Goal: Transaction & Acquisition: Book appointment/travel/reservation

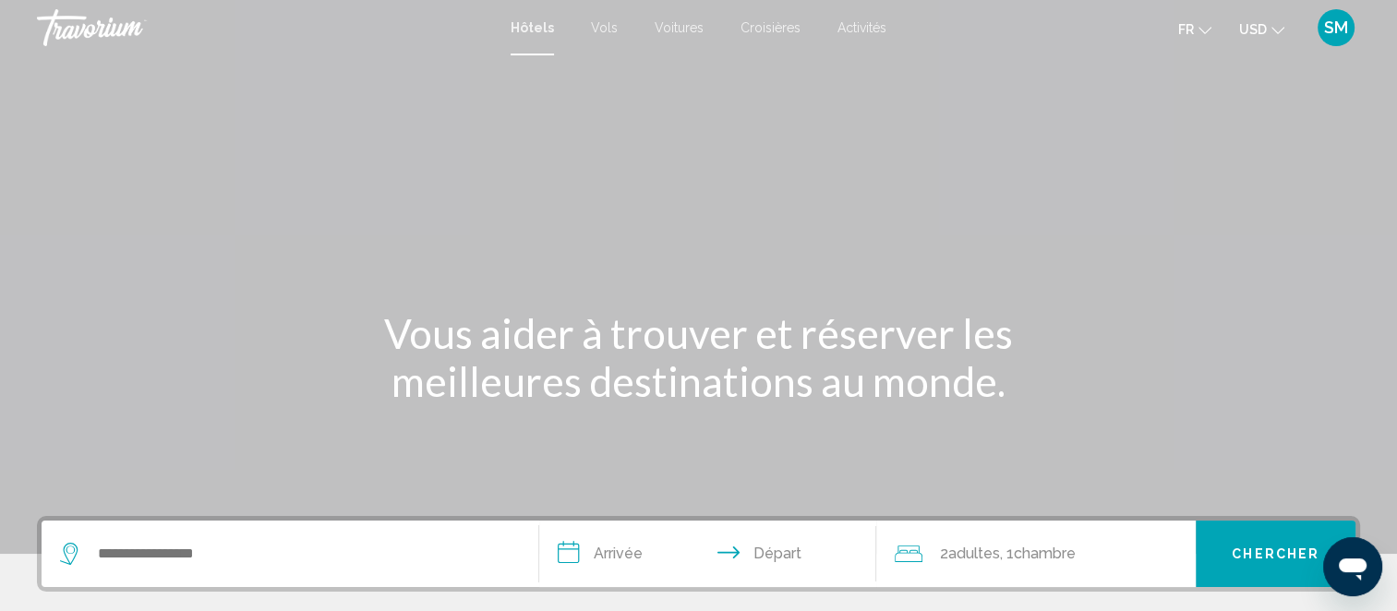
click at [627, 551] on input "**********" at bounding box center [711, 557] width 345 height 72
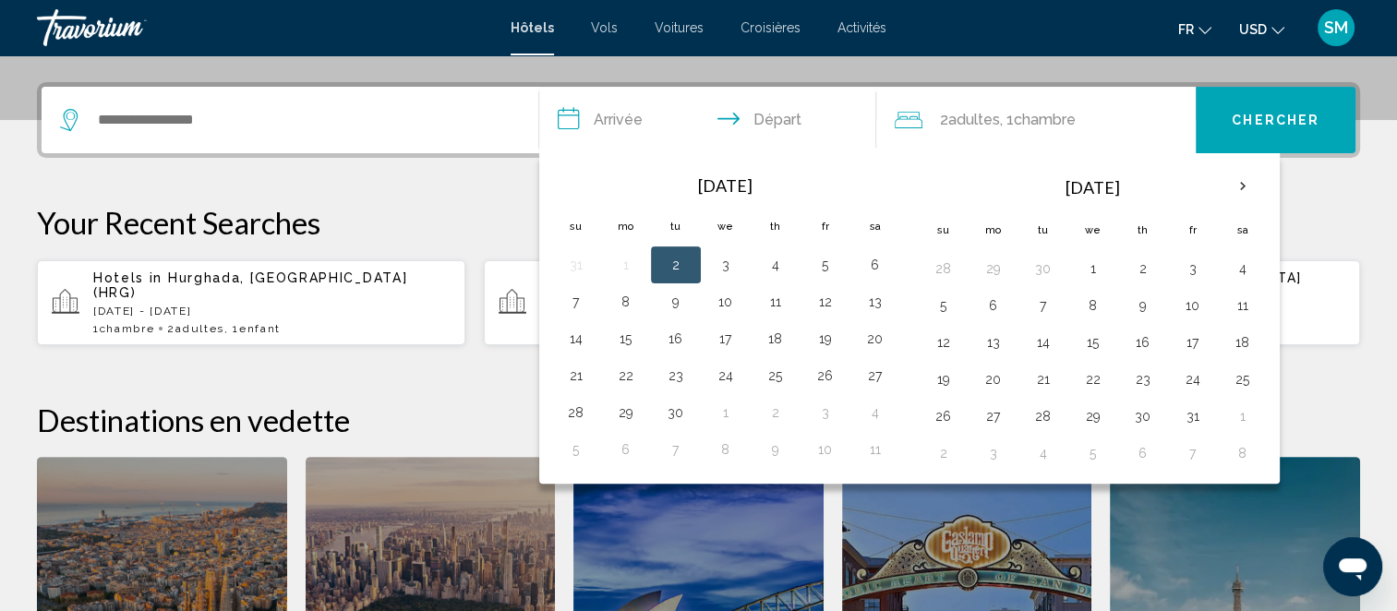
scroll to position [455, 0]
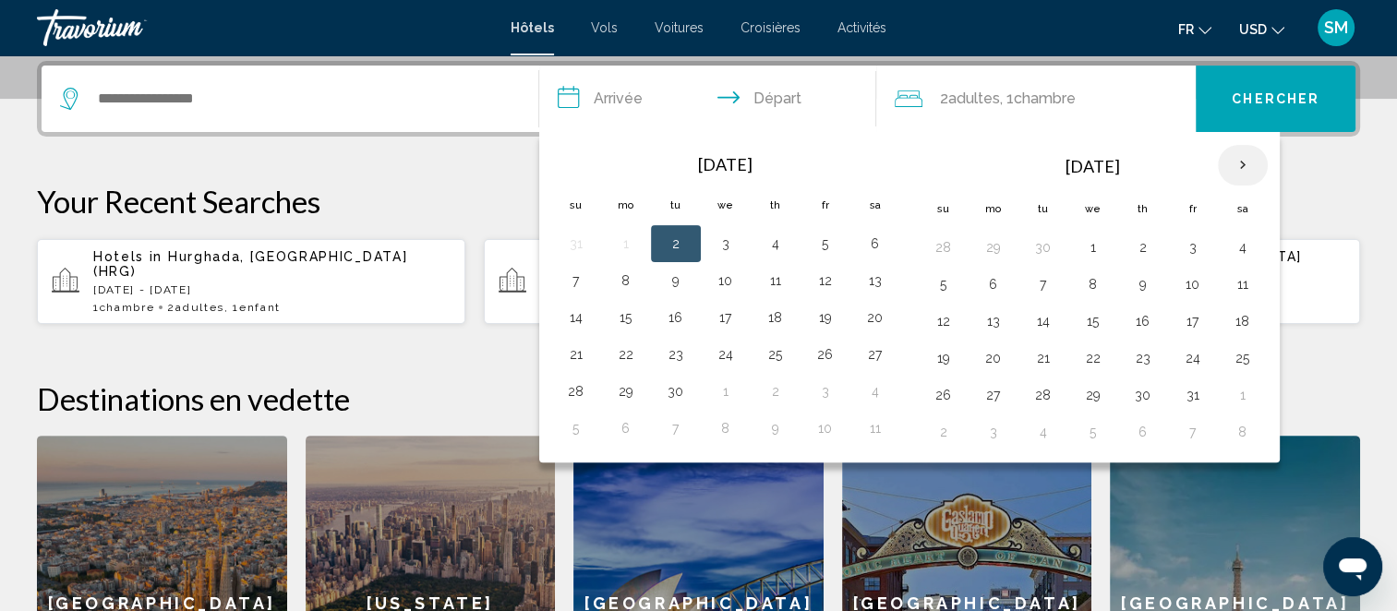
click at [1236, 150] on th "Next month" at bounding box center [1243, 165] width 50 height 41
click at [1139, 237] on button "1" at bounding box center [1143, 248] width 30 height 26
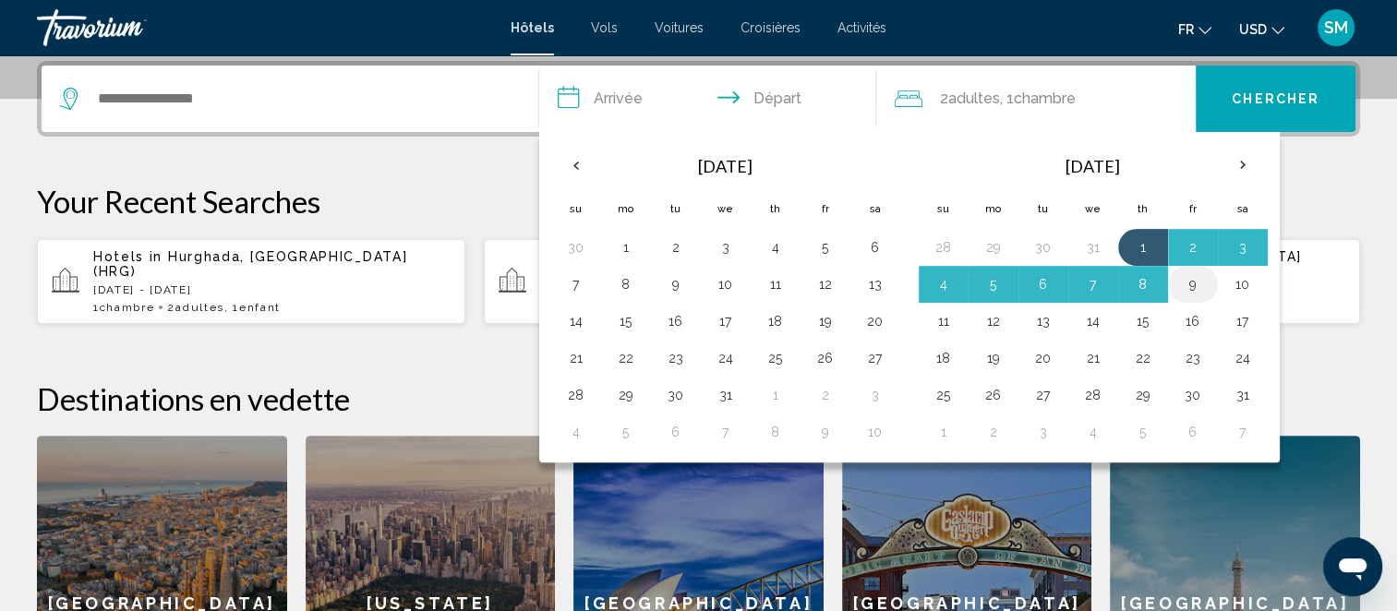
click at [1191, 281] on button "9" at bounding box center [1193, 284] width 30 height 26
type input "**********"
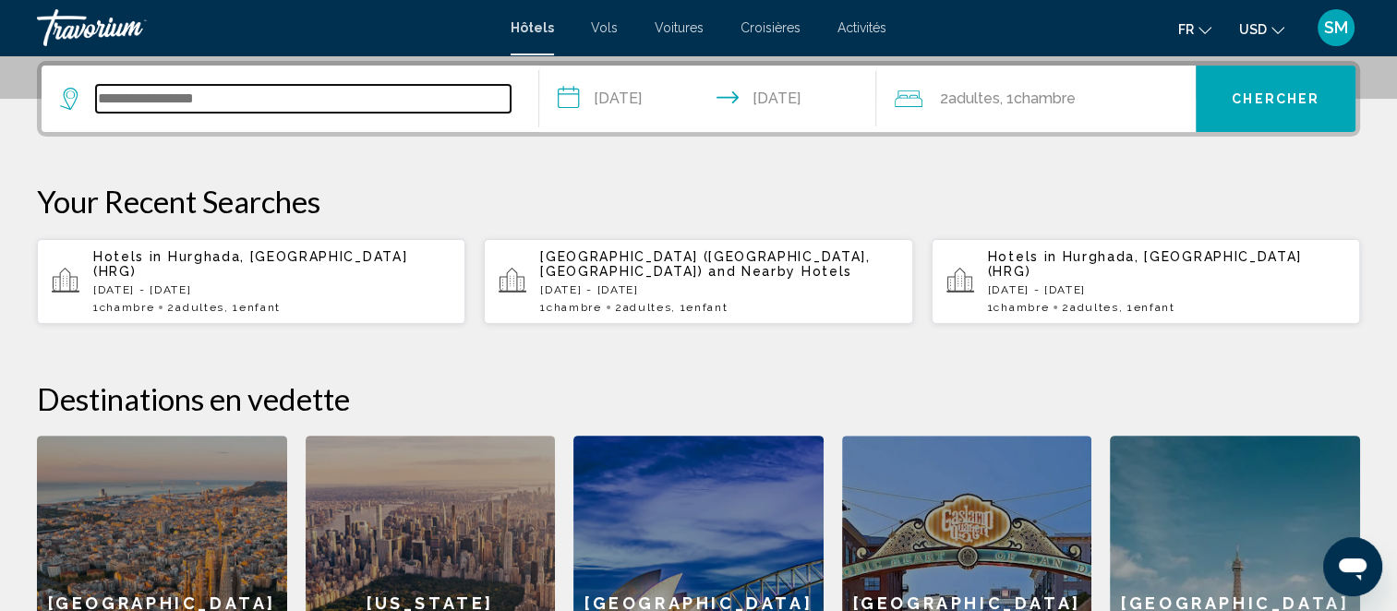
click at [265, 100] on input "Search widget" at bounding box center [303, 99] width 415 height 28
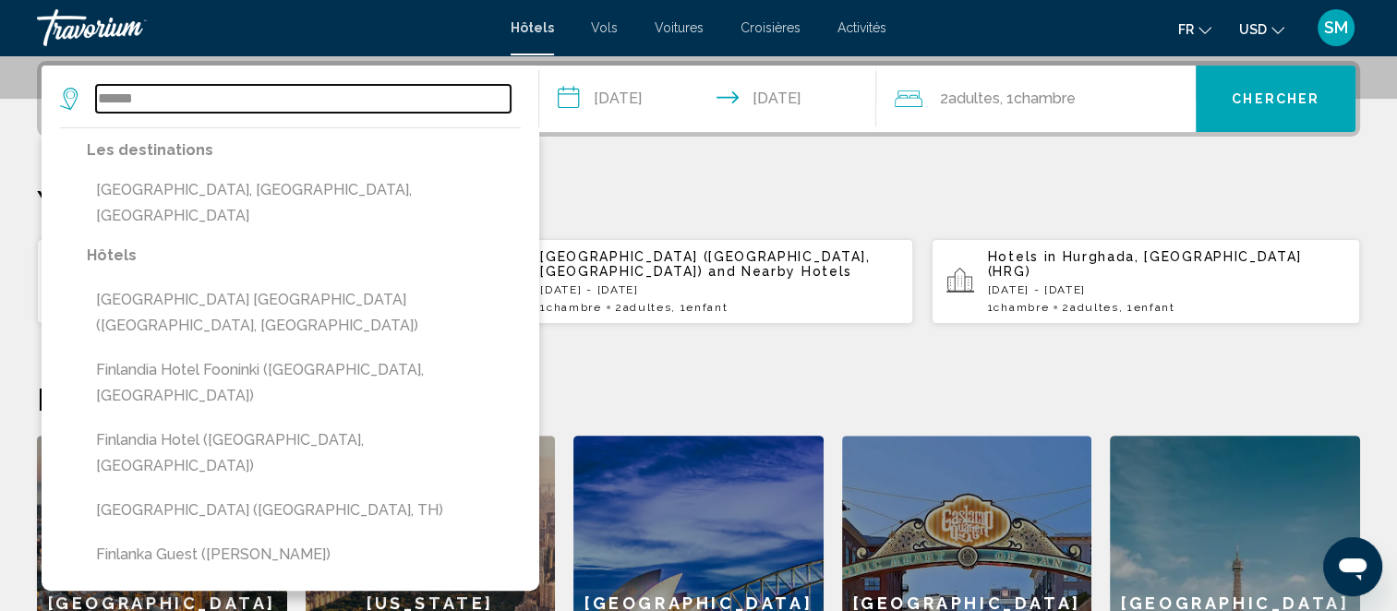
click at [230, 94] on input "******" at bounding box center [303, 99] width 415 height 28
click at [311, 102] on input "**" at bounding box center [303, 99] width 415 height 28
type input "*"
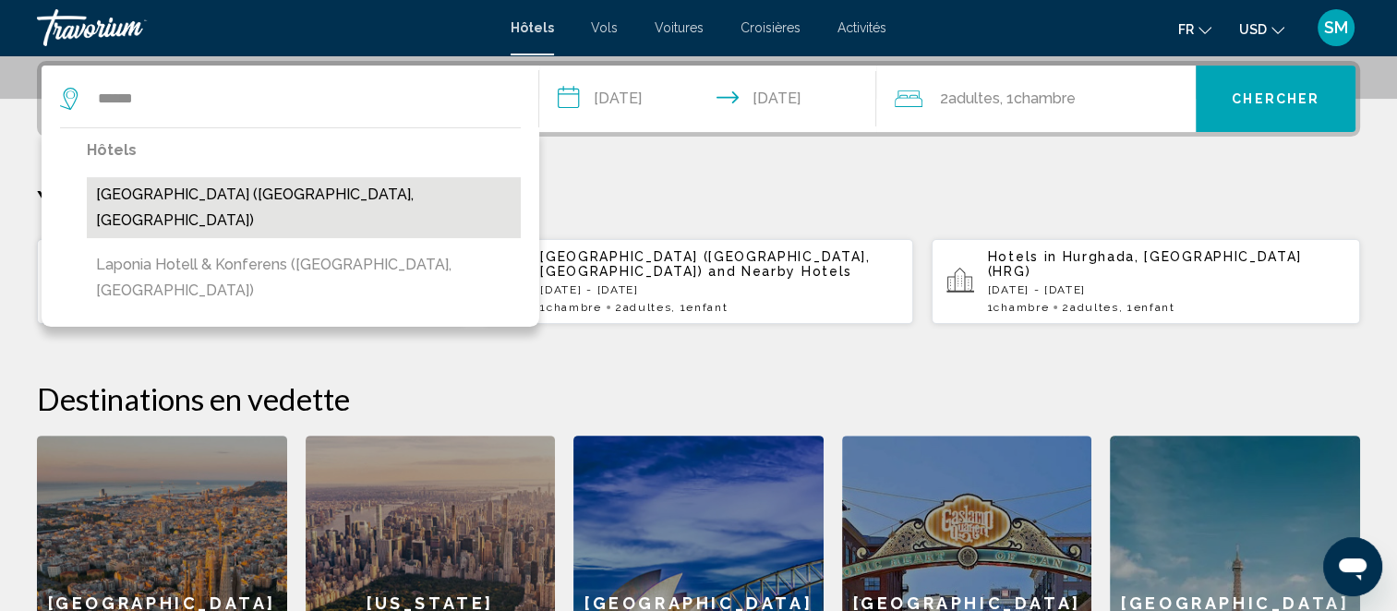
click at [308, 189] on button "[GEOGRAPHIC_DATA] ([GEOGRAPHIC_DATA], [GEOGRAPHIC_DATA])" at bounding box center [304, 207] width 434 height 61
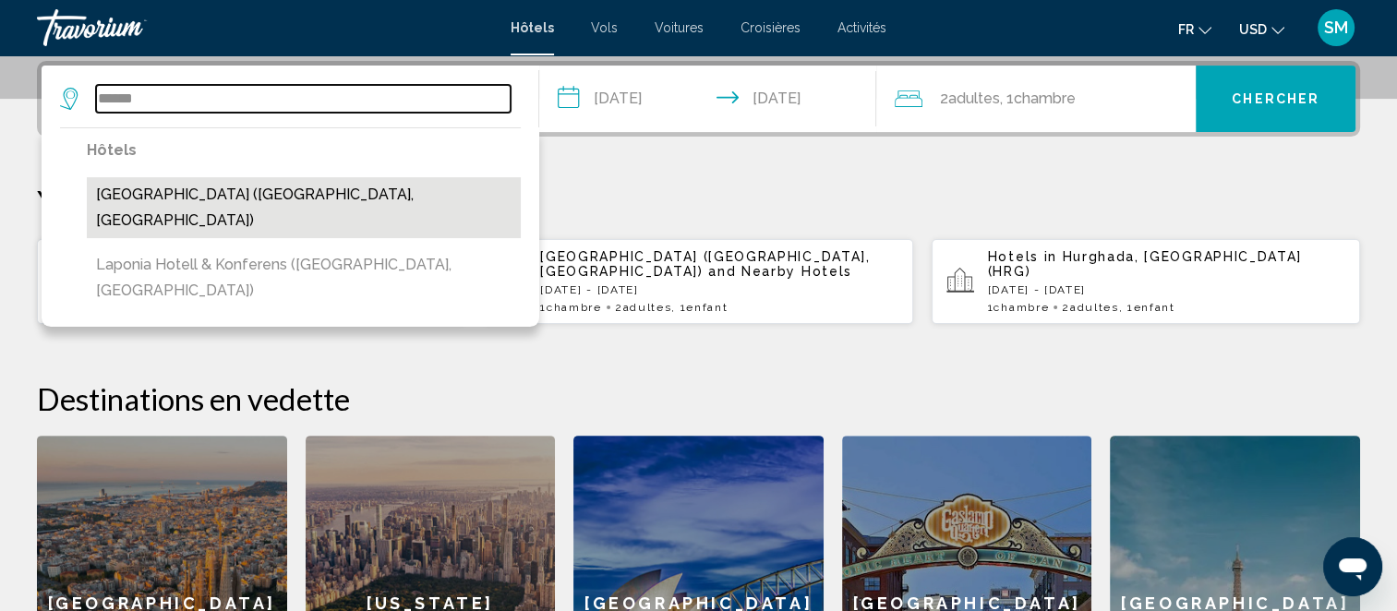
type input "**********"
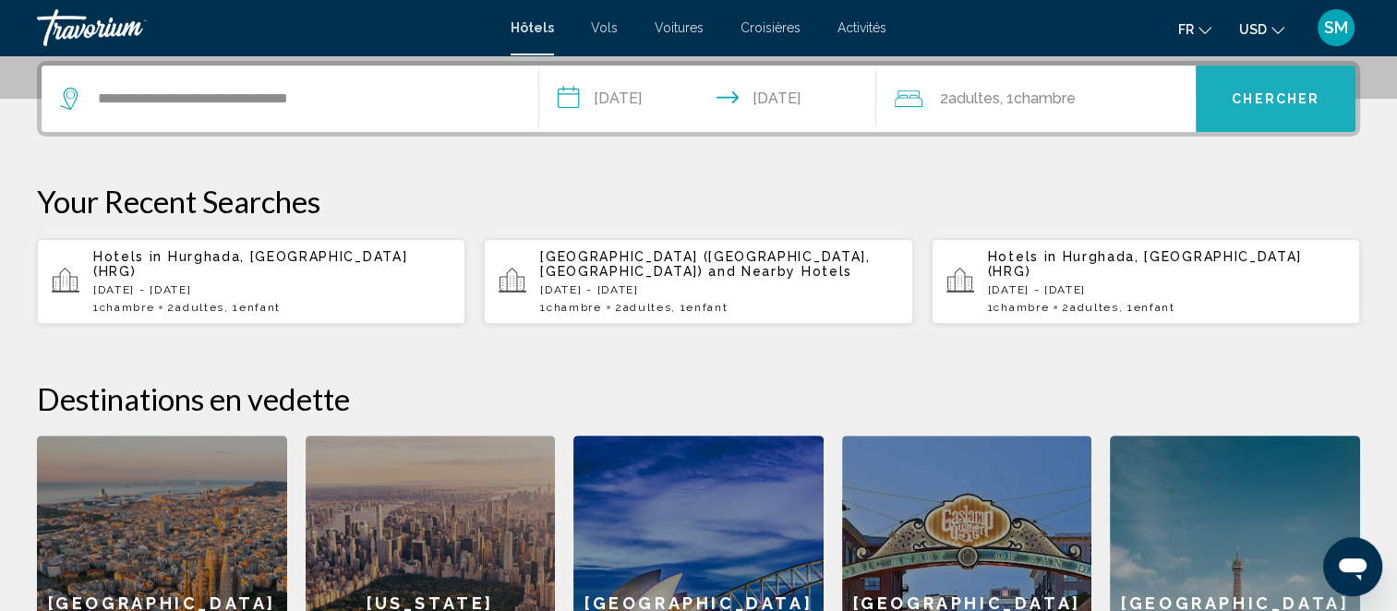
click at [1201, 85] on button "Chercher" at bounding box center [1276, 99] width 160 height 66
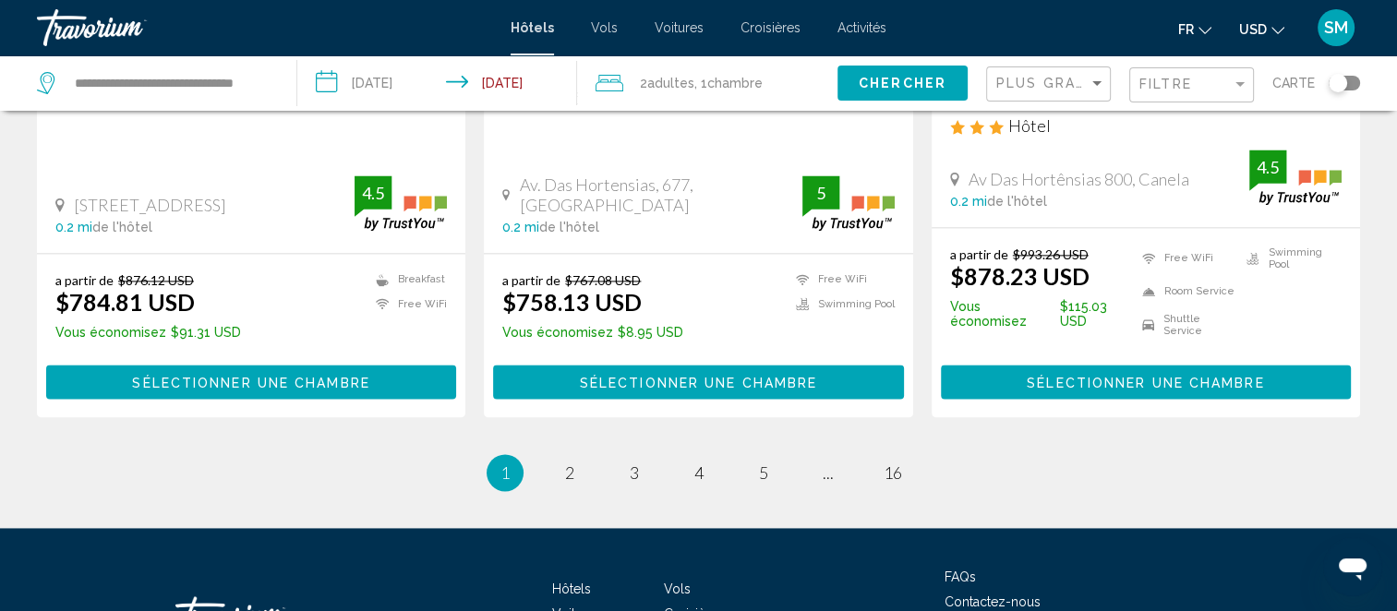
scroll to position [2559, 0]
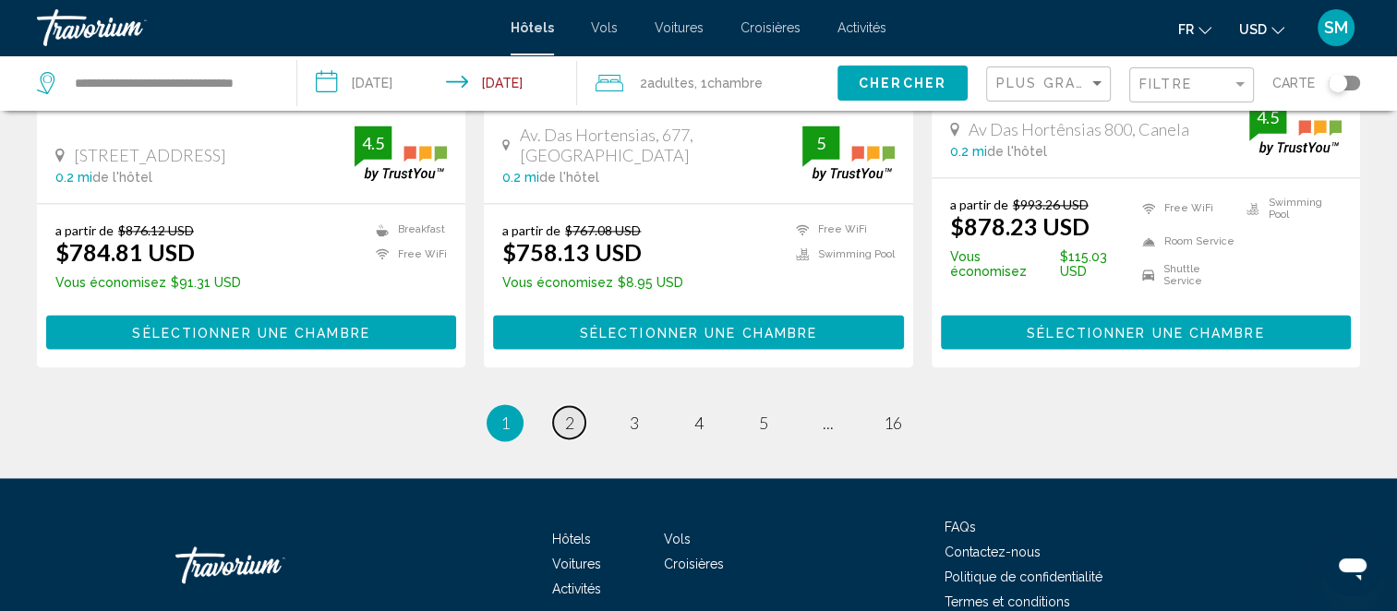
click at [562, 406] on link "page 2" at bounding box center [569, 422] width 32 height 32
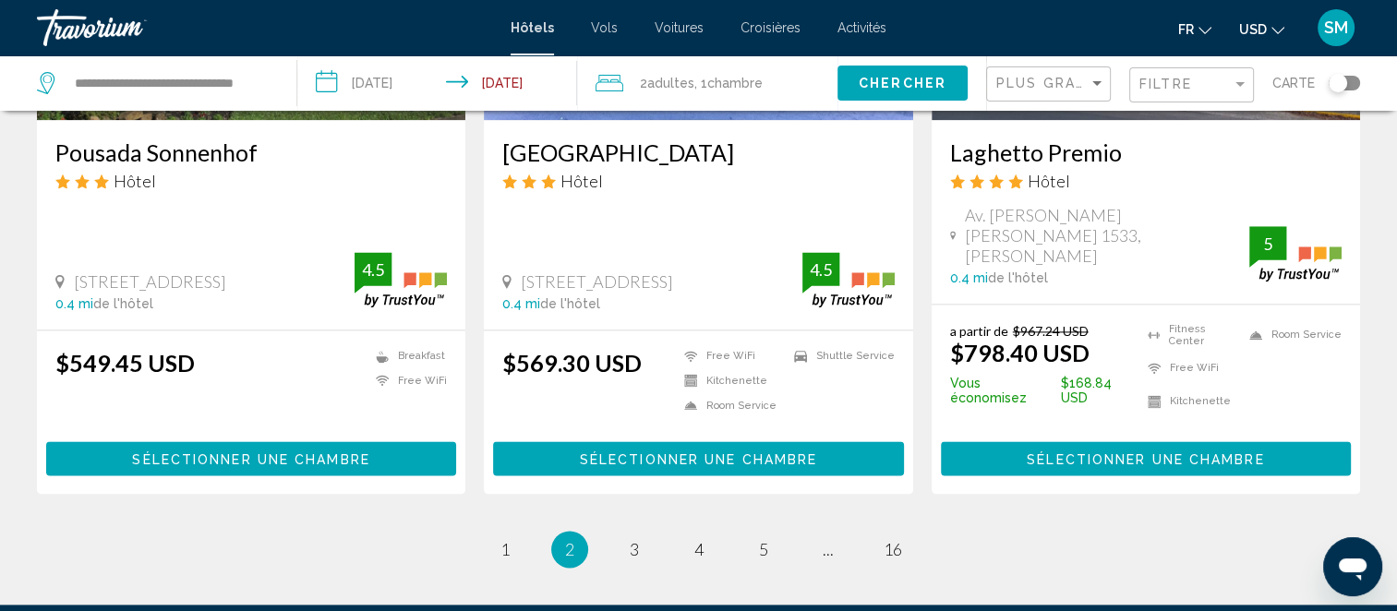
scroll to position [2403, 0]
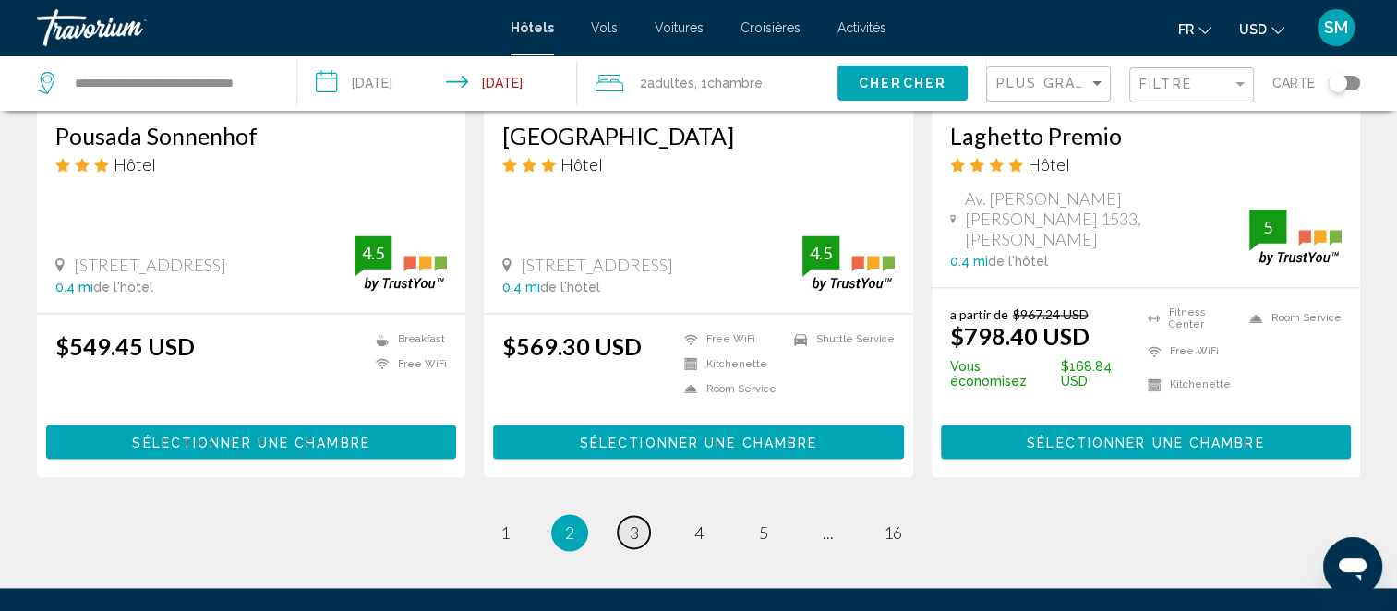
click at [618, 516] on link "page 3" at bounding box center [634, 532] width 32 height 32
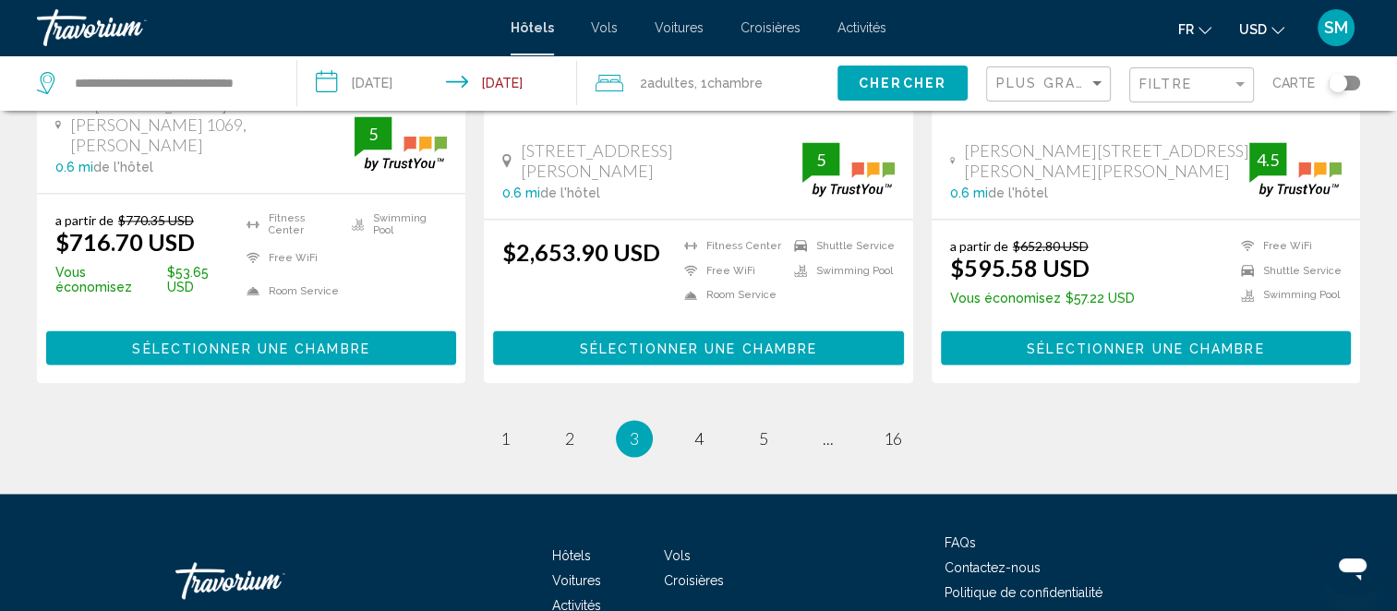
scroll to position [2499, 0]
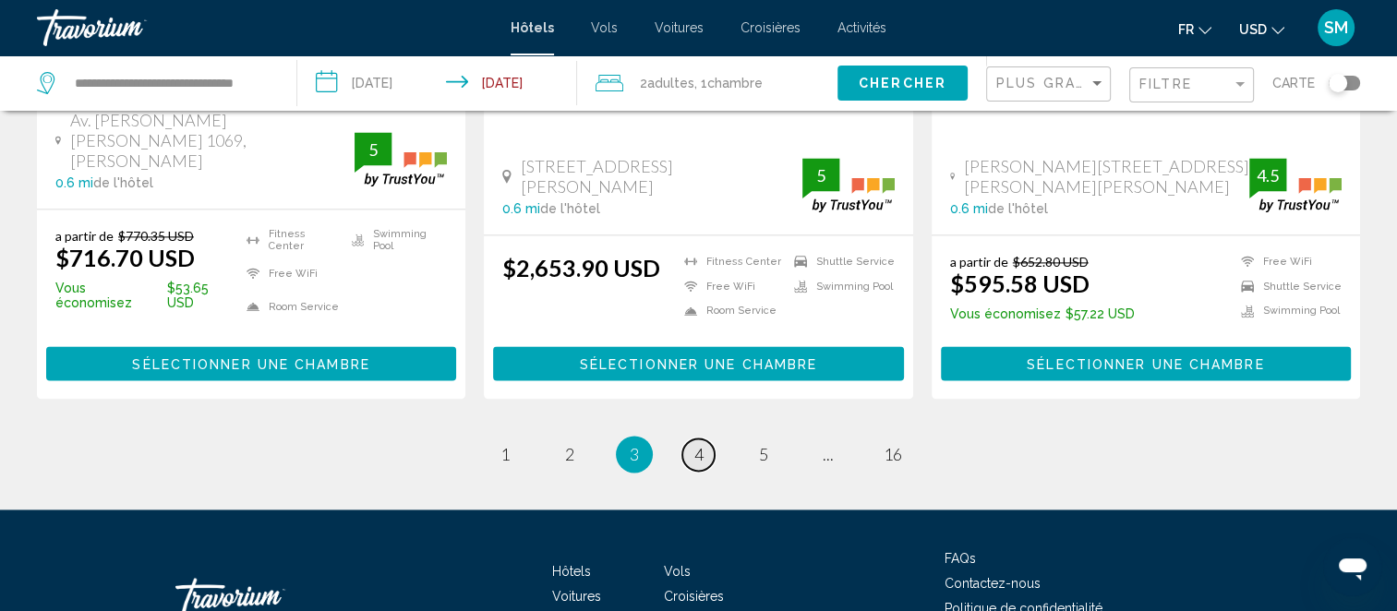
click at [689, 439] on link "page 4" at bounding box center [698, 455] width 32 height 32
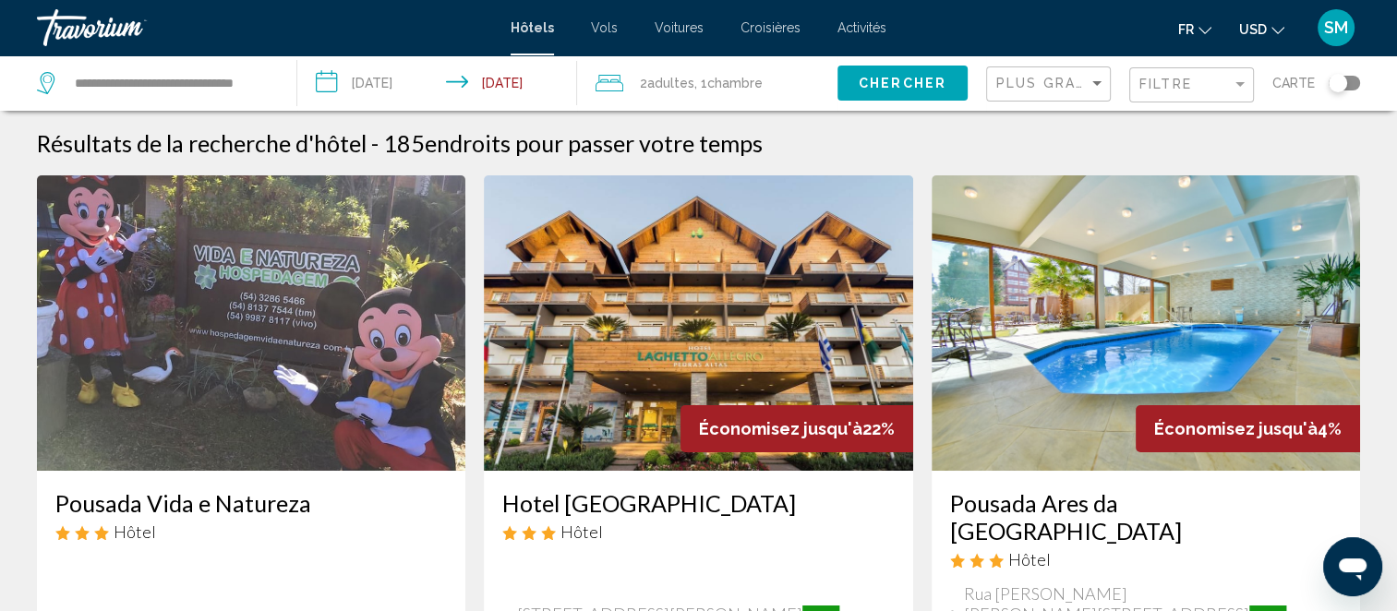
click at [203, 393] on img "Main content" at bounding box center [251, 322] width 428 height 295
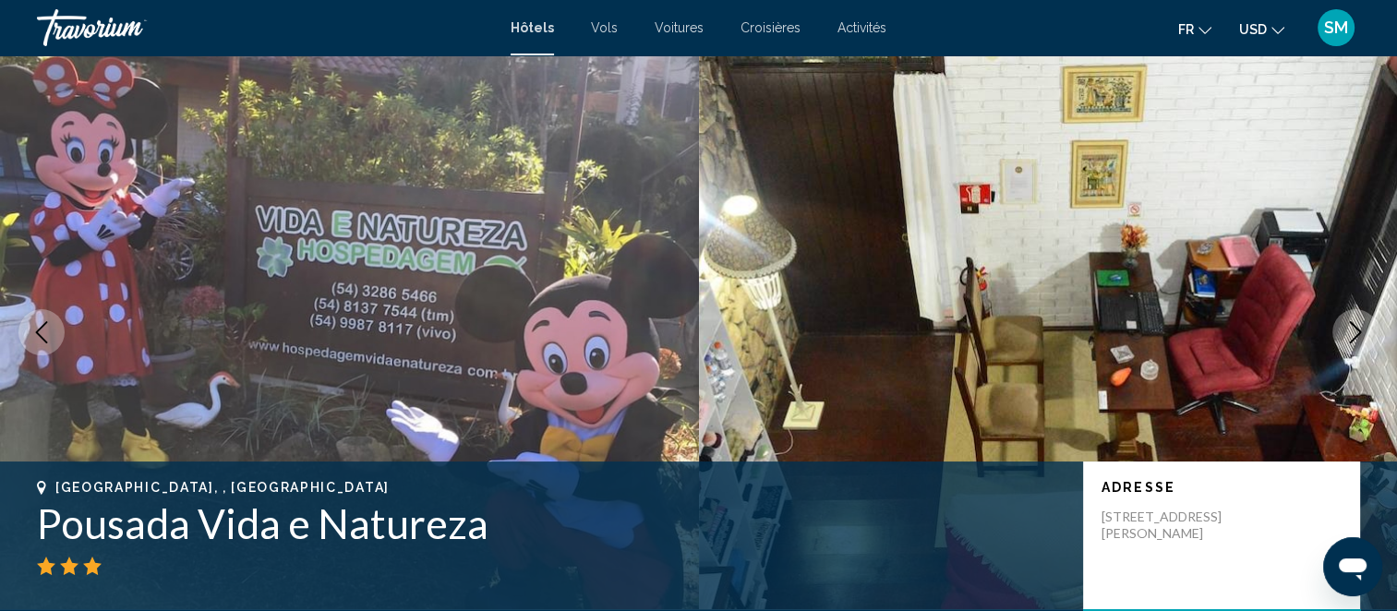
click at [784, 30] on span "Croisières" at bounding box center [770, 27] width 60 height 15
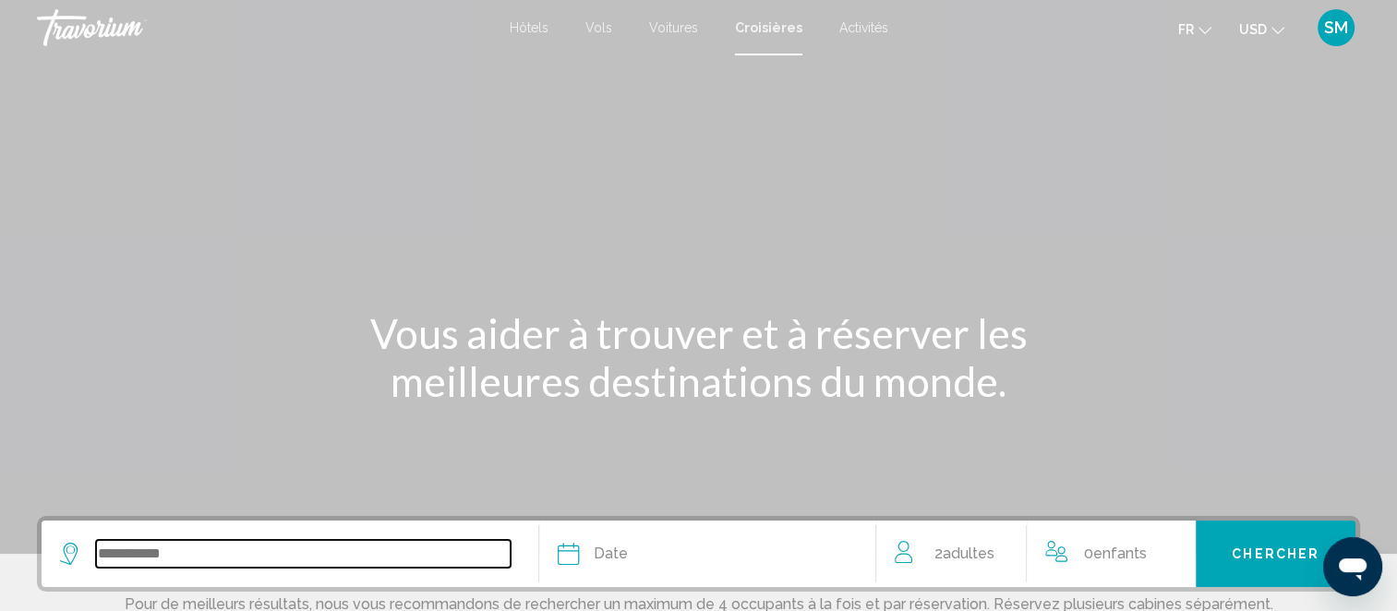
click at [436, 544] on input "Search widget" at bounding box center [303, 554] width 415 height 28
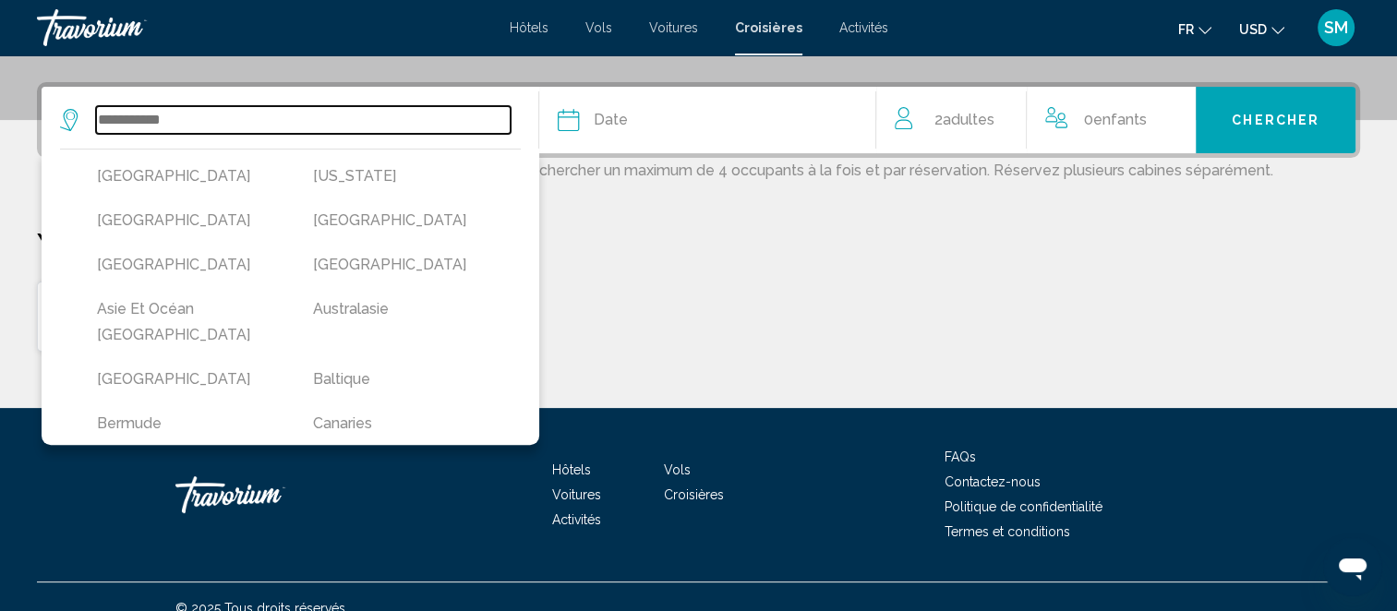
scroll to position [455, 0]
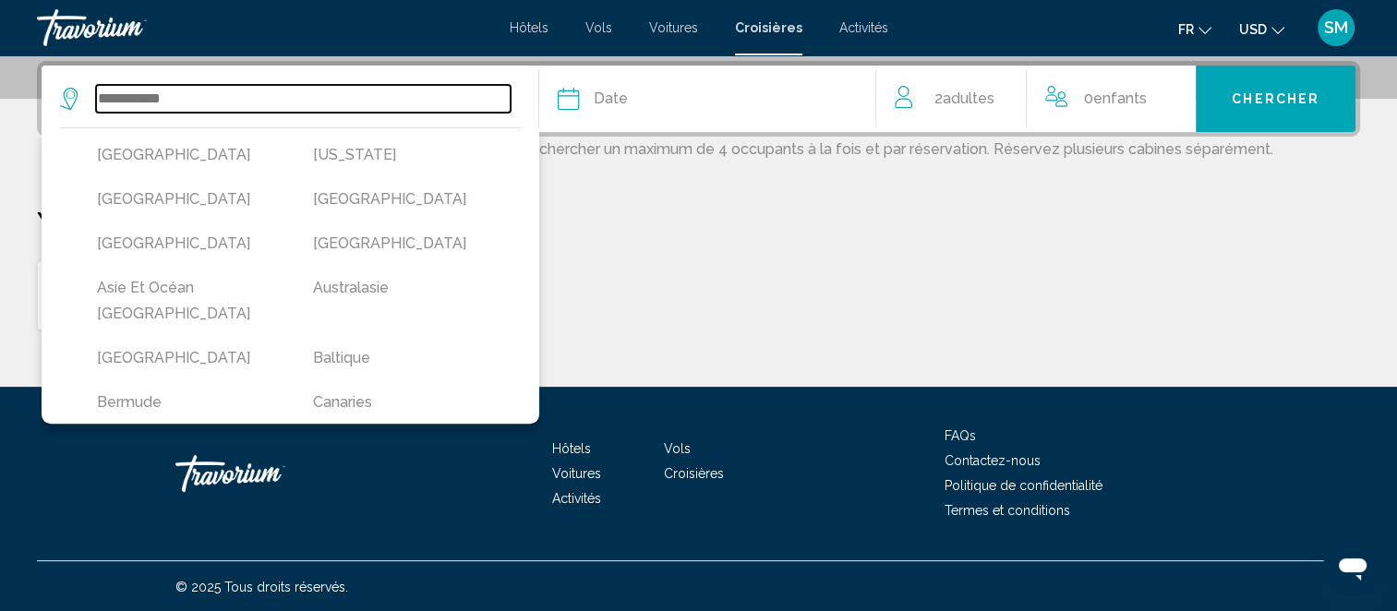
click at [377, 91] on input "Search widget" at bounding box center [303, 99] width 415 height 28
click at [162, 91] on input "Search widget" at bounding box center [303, 99] width 415 height 28
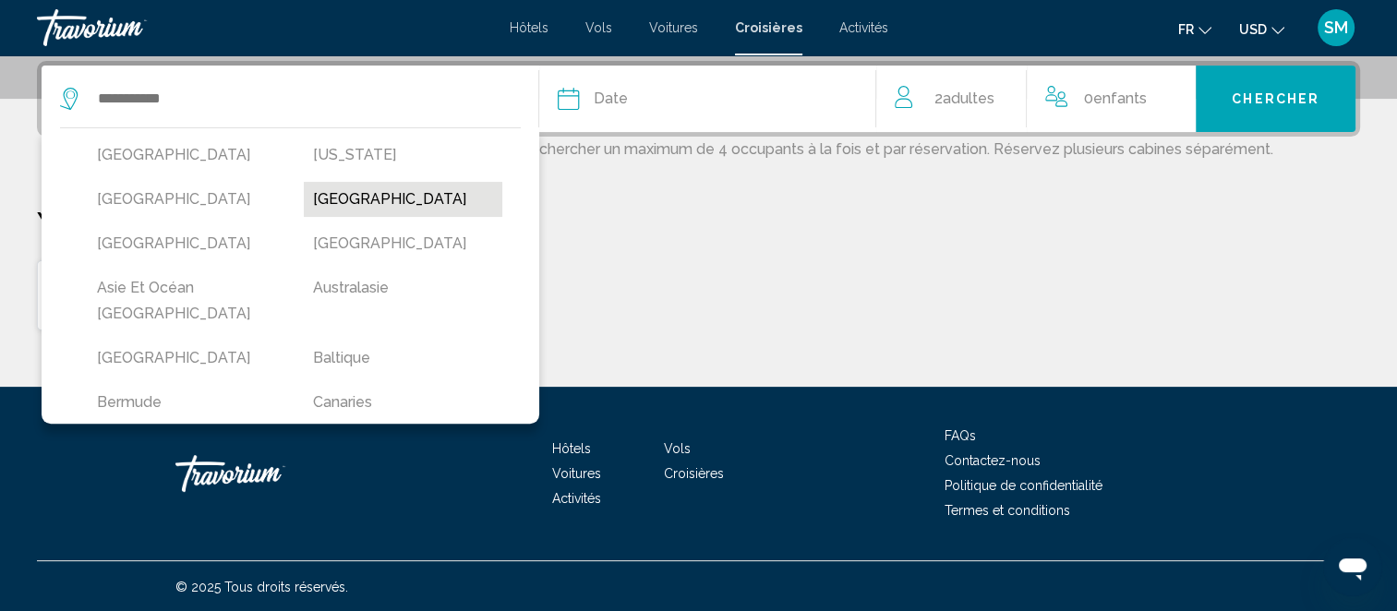
click at [343, 195] on button "[GEOGRAPHIC_DATA]" at bounding box center [403, 199] width 198 height 35
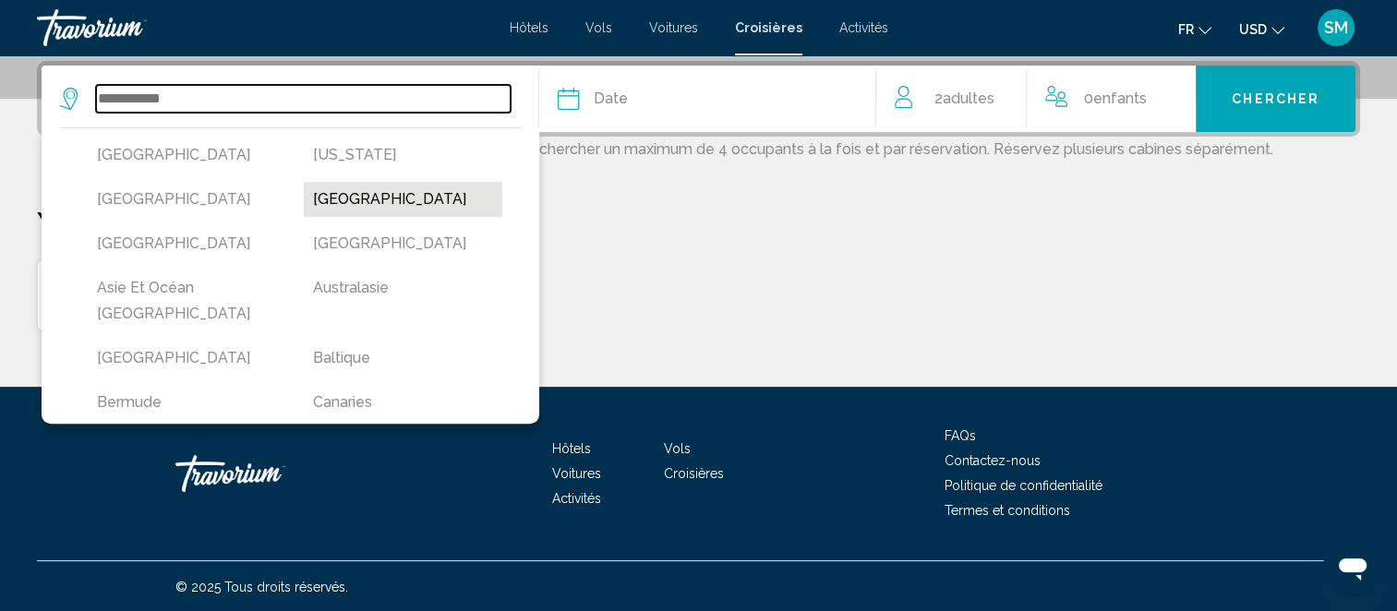
type input "**********"
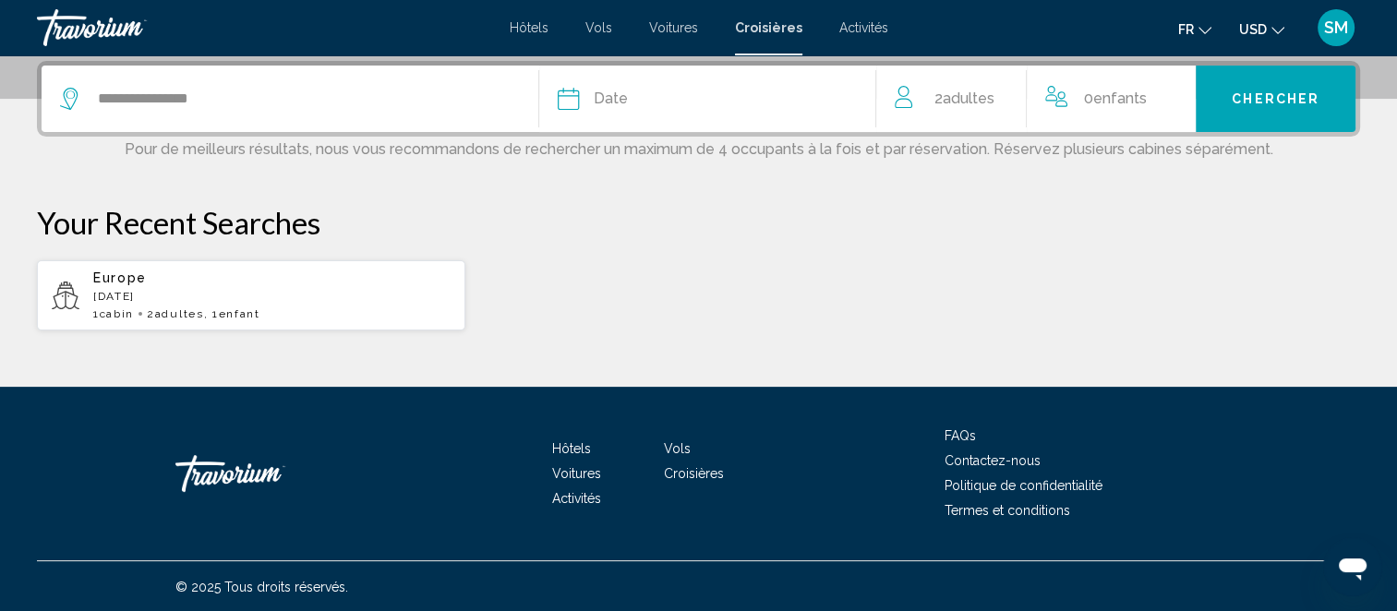
click at [662, 94] on div "Date" at bounding box center [708, 99] width 300 height 26
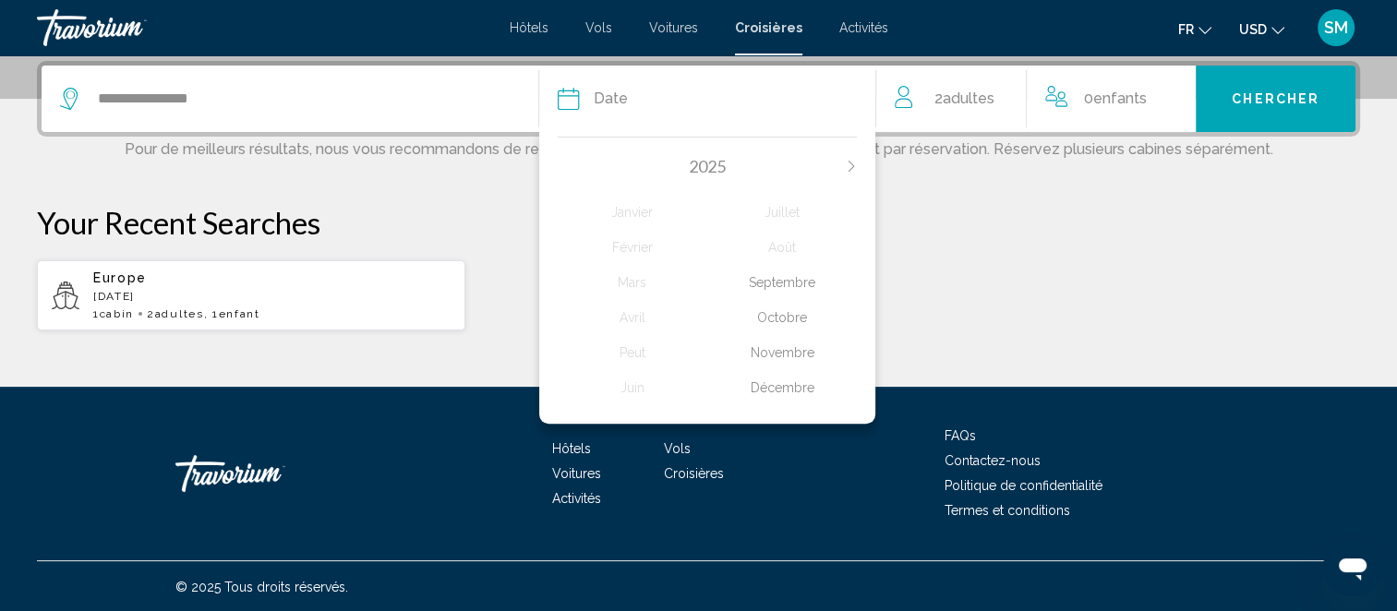
click at [853, 160] on button "Next month" at bounding box center [851, 166] width 11 height 13
click at [620, 281] on div "Mars" at bounding box center [633, 282] width 150 height 33
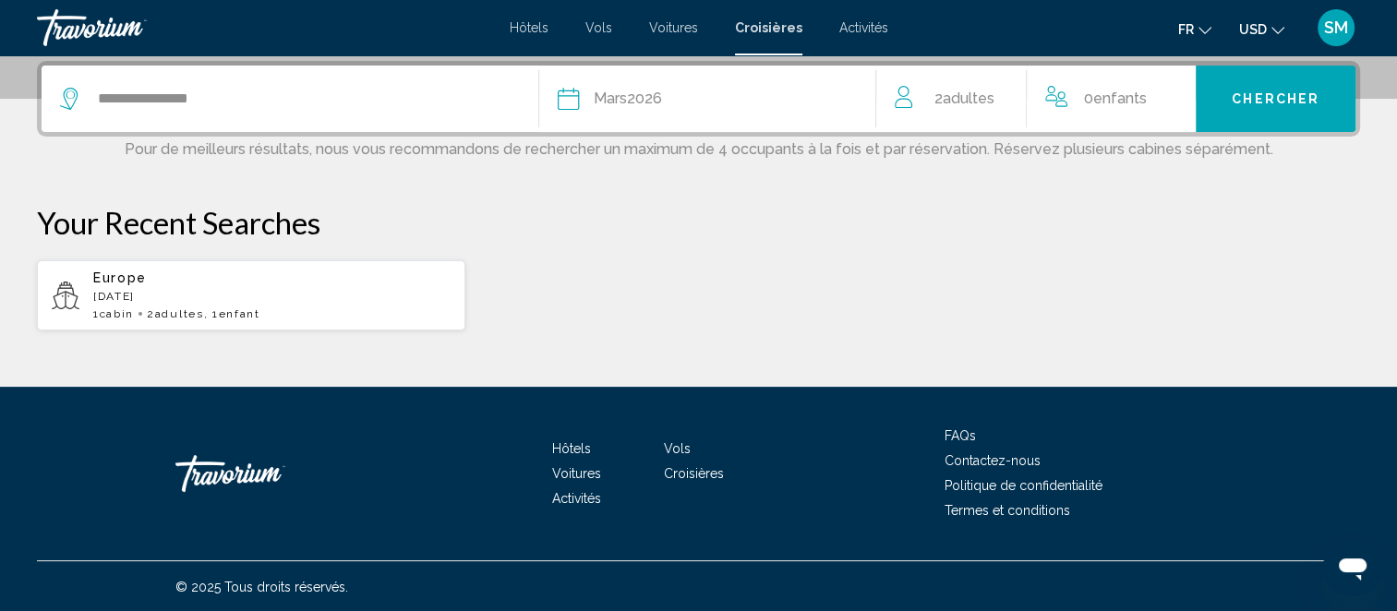
click at [1109, 100] on span "Enfants" at bounding box center [1120, 99] width 54 height 18
click at [1173, 96] on icon "Increment children" at bounding box center [1181, 95] width 17 height 22
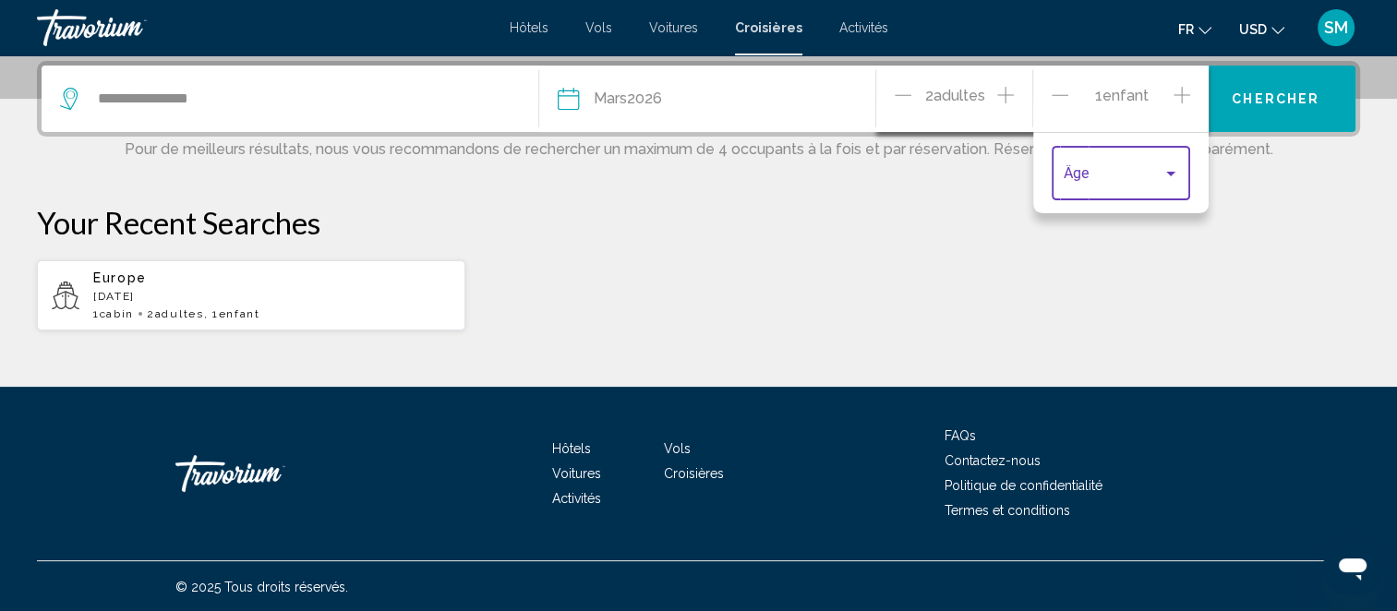
click at [1167, 172] on div "Travelers: 2 adults, 1 child" at bounding box center [1170, 174] width 9 height 5
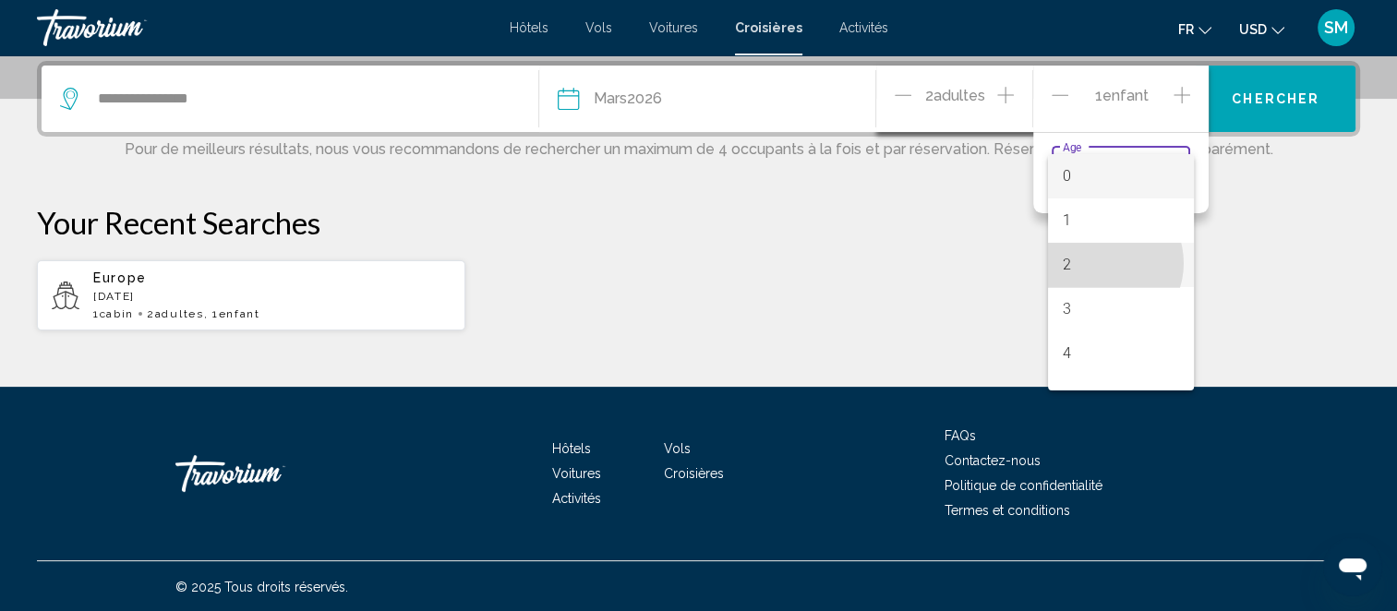
click at [1101, 263] on span "2" at bounding box center [1121, 265] width 116 height 44
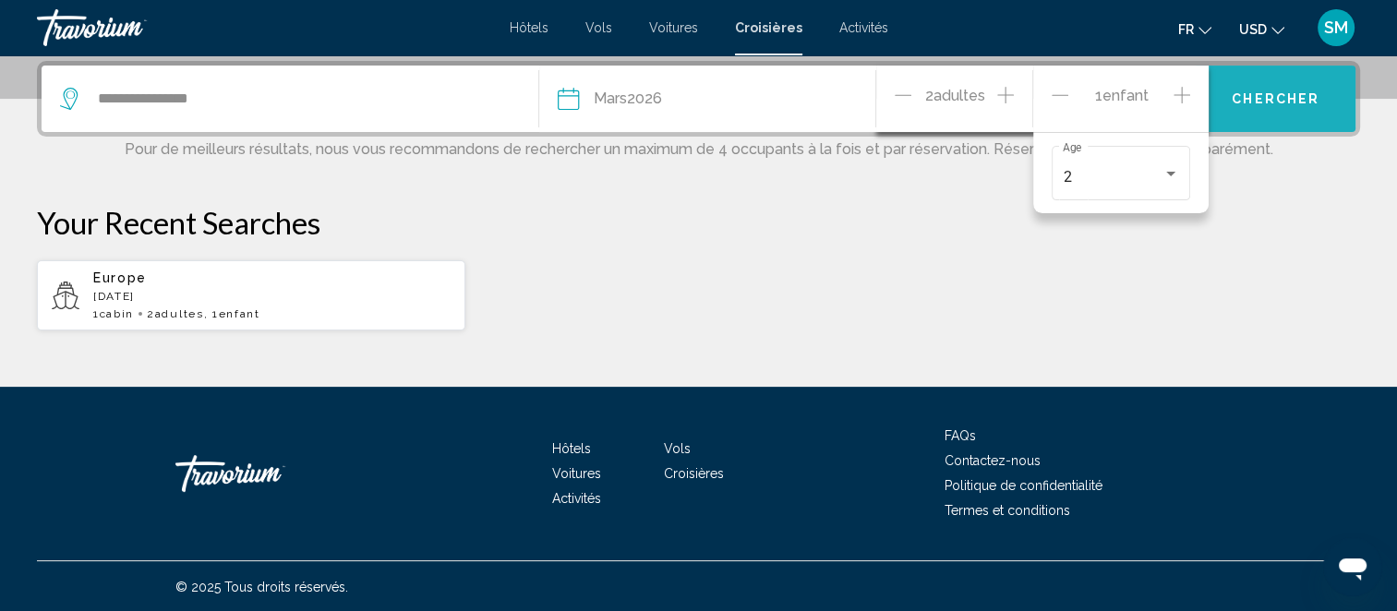
click at [1299, 84] on button "Chercher" at bounding box center [1276, 99] width 160 height 66
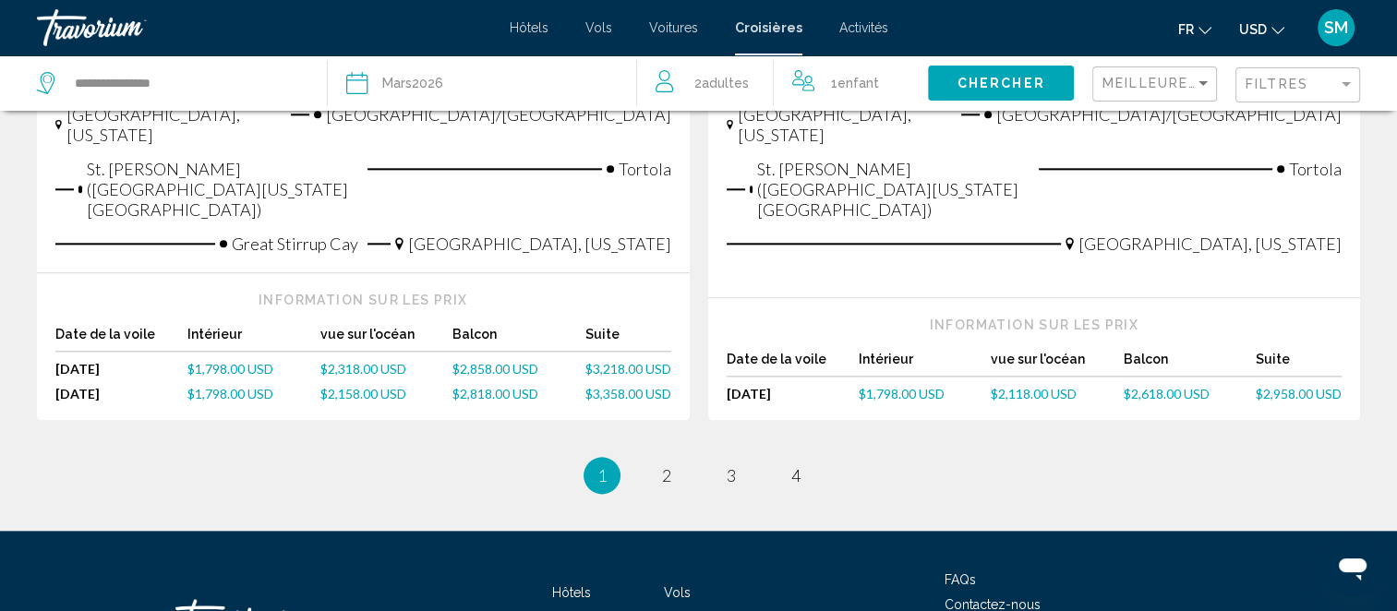
scroll to position [2208, 0]
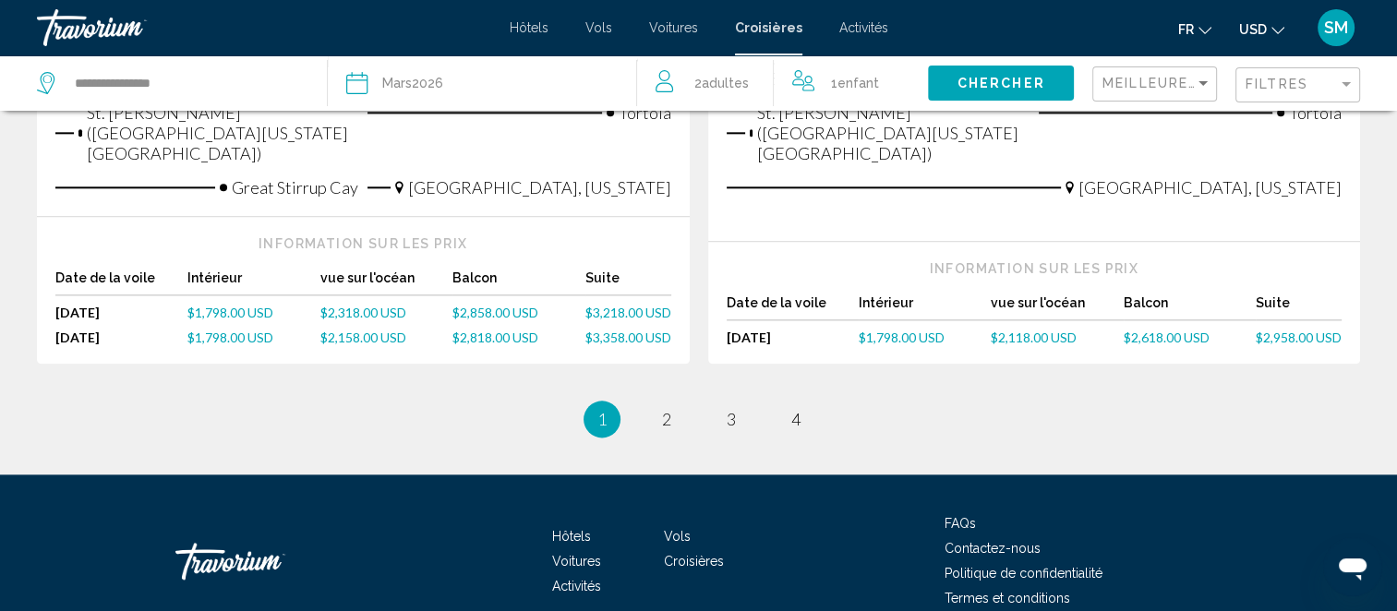
drag, startPoint x: 1400, startPoint y: 66, endPoint x: 54, endPoint y: 45, distance: 1346.3
click at [663, 409] on span "2" at bounding box center [666, 419] width 9 height 20
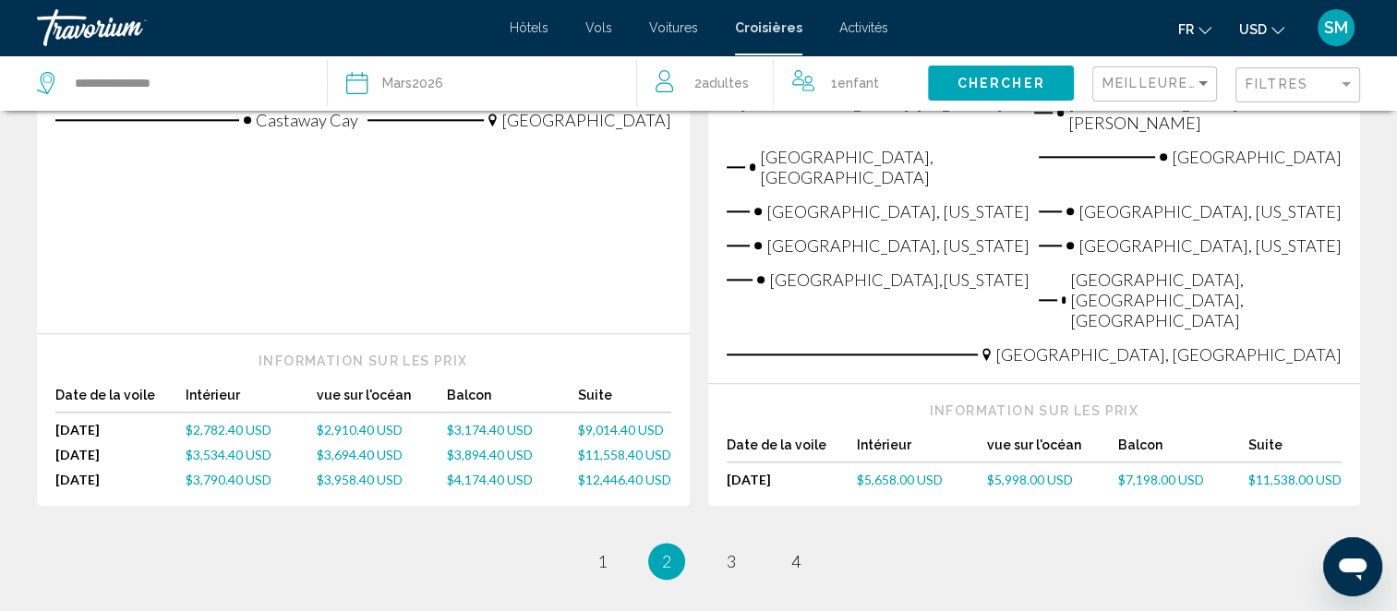
scroll to position [2162, 0]
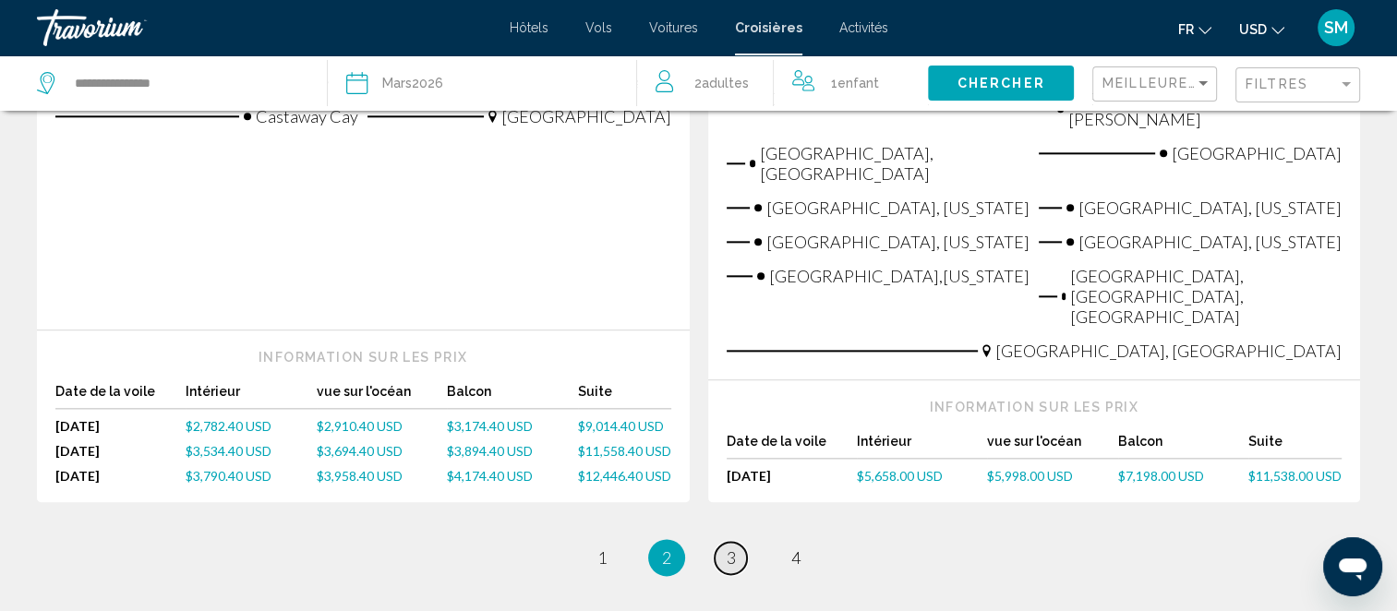
click at [729, 548] on span "3" at bounding box center [731, 558] width 9 height 20
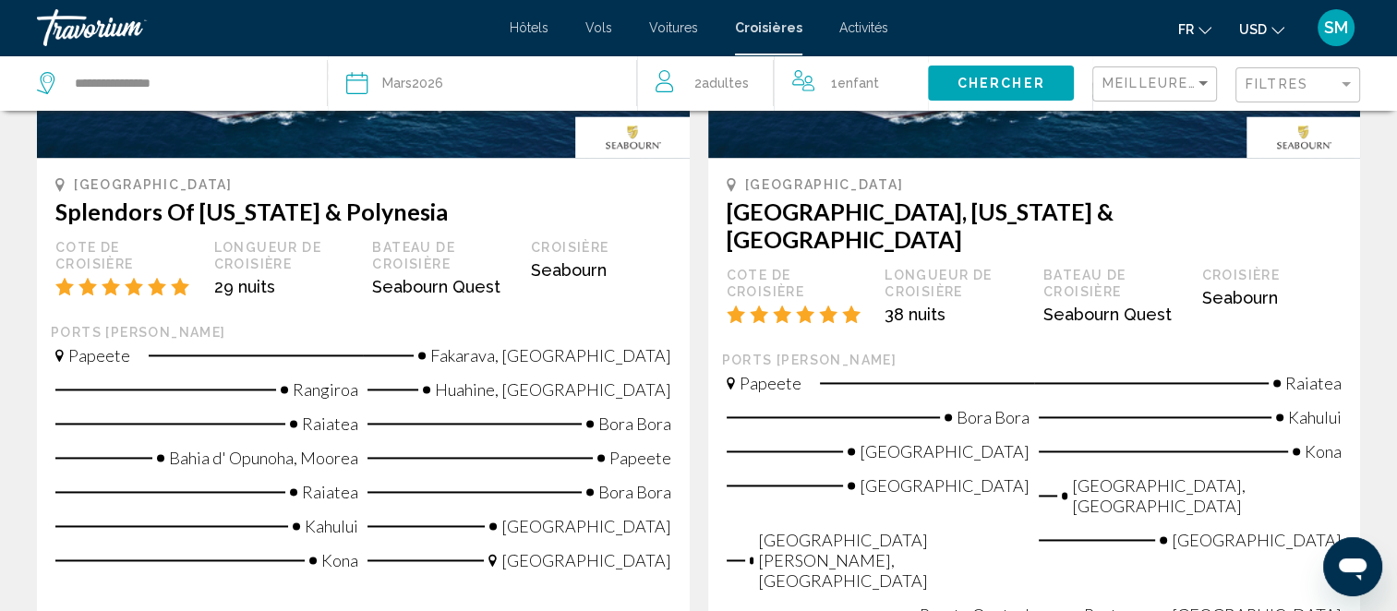
scroll to position [2545, 0]
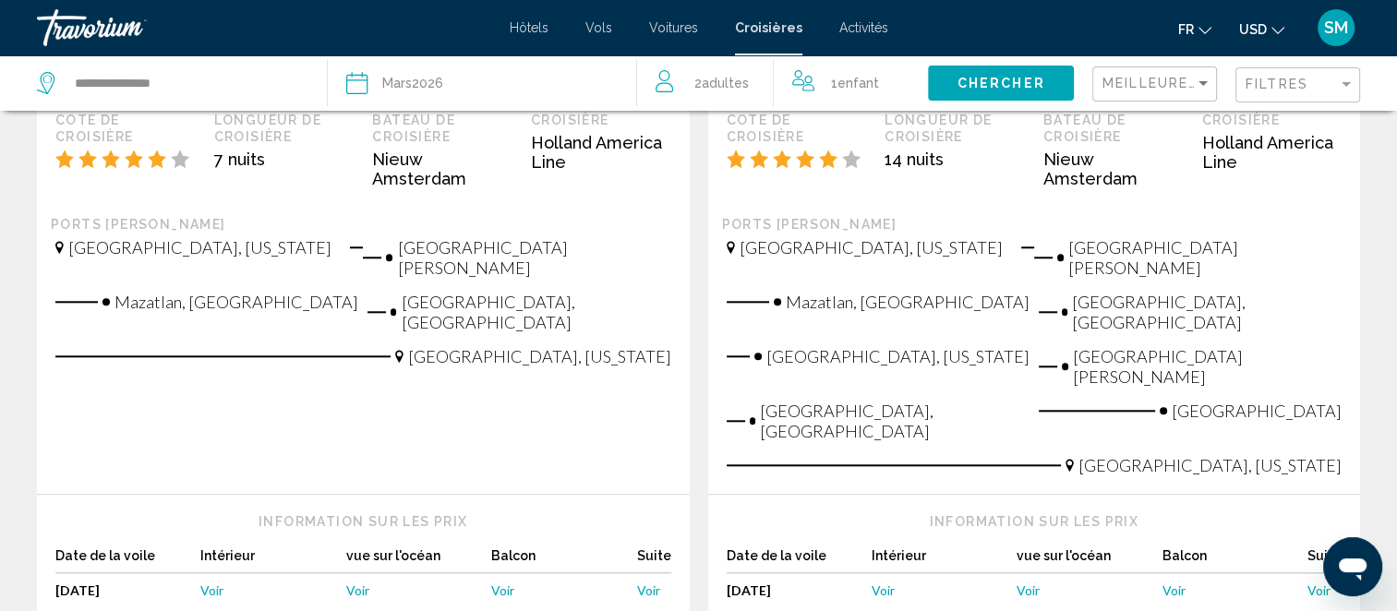
scroll to position [1884, 0]
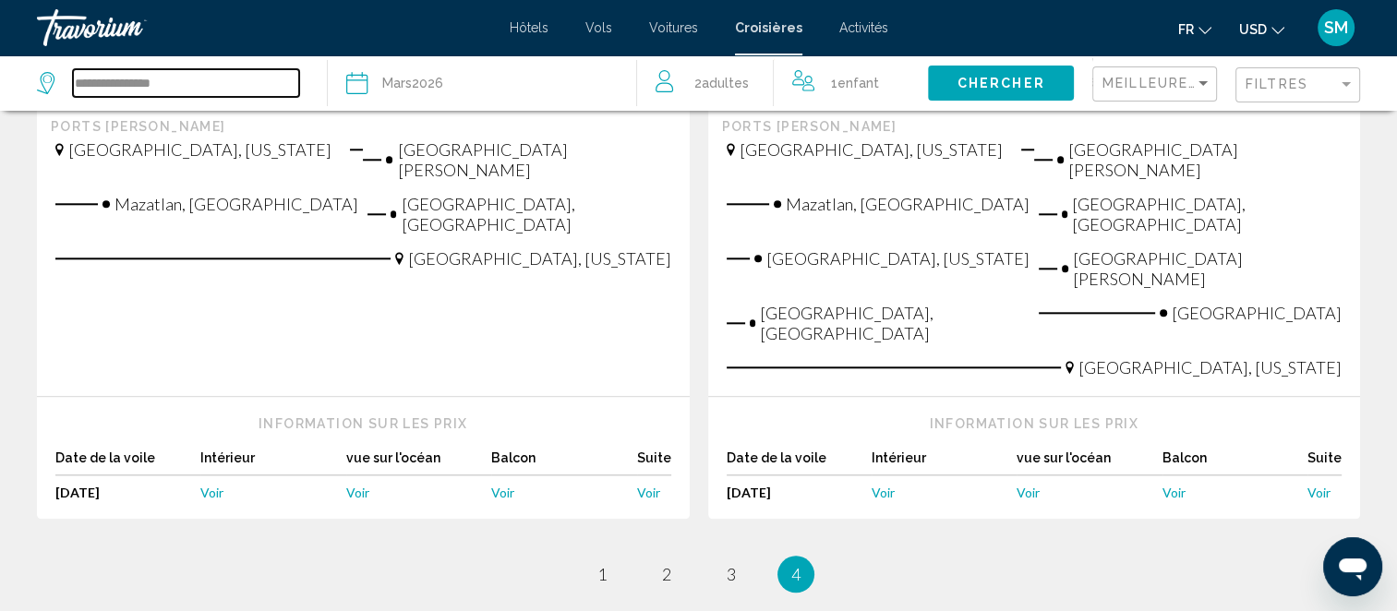
click at [113, 92] on input "**********" at bounding box center [186, 83] width 226 height 28
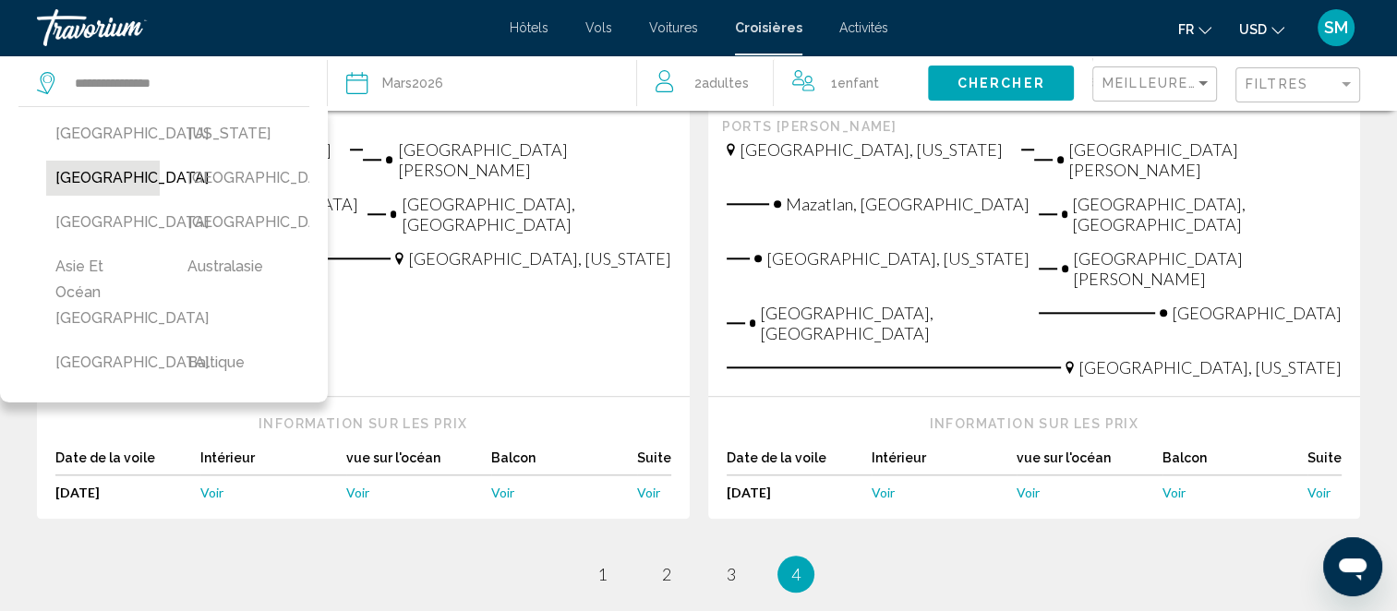
click at [95, 184] on button "[GEOGRAPHIC_DATA]" at bounding box center [103, 178] width 114 height 35
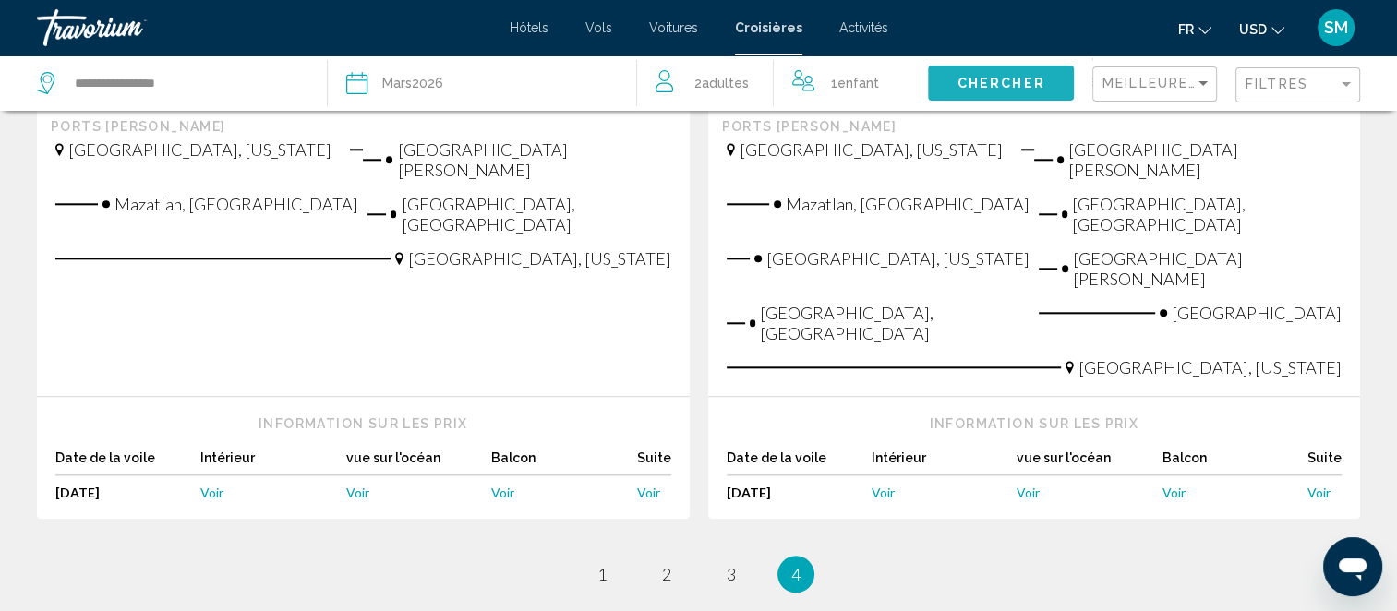
click at [1041, 86] on span "Chercher" at bounding box center [1001, 84] width 88 height 15
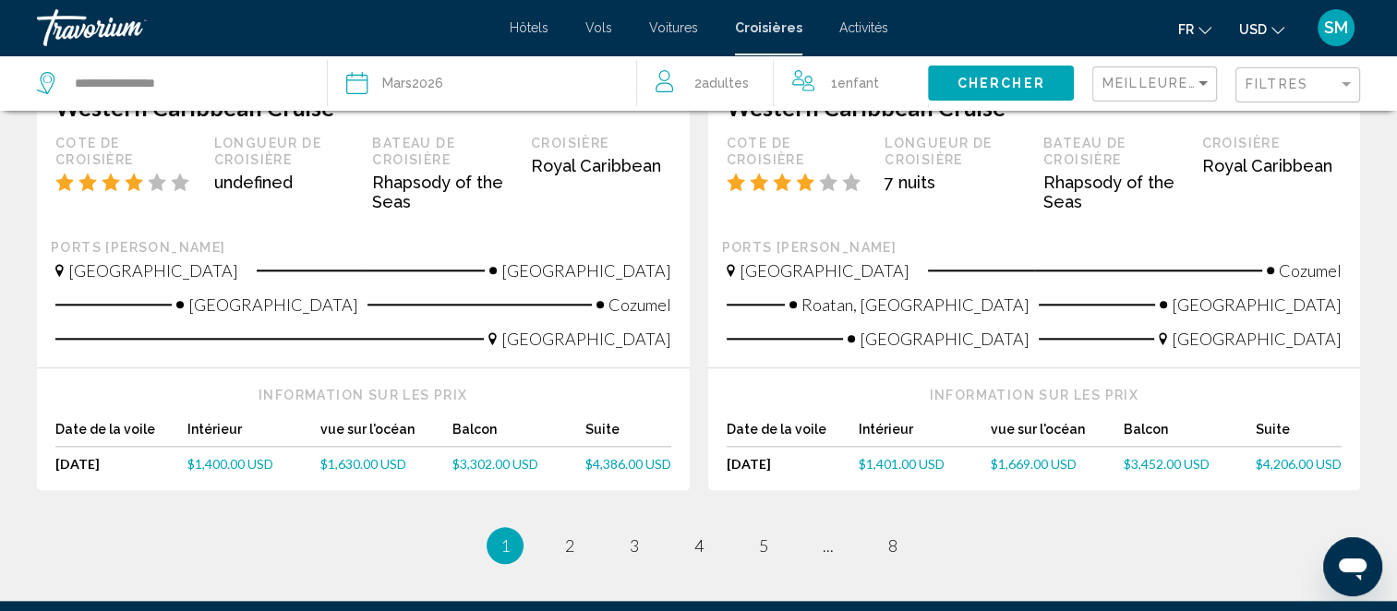
scroll to position [2216, 0]
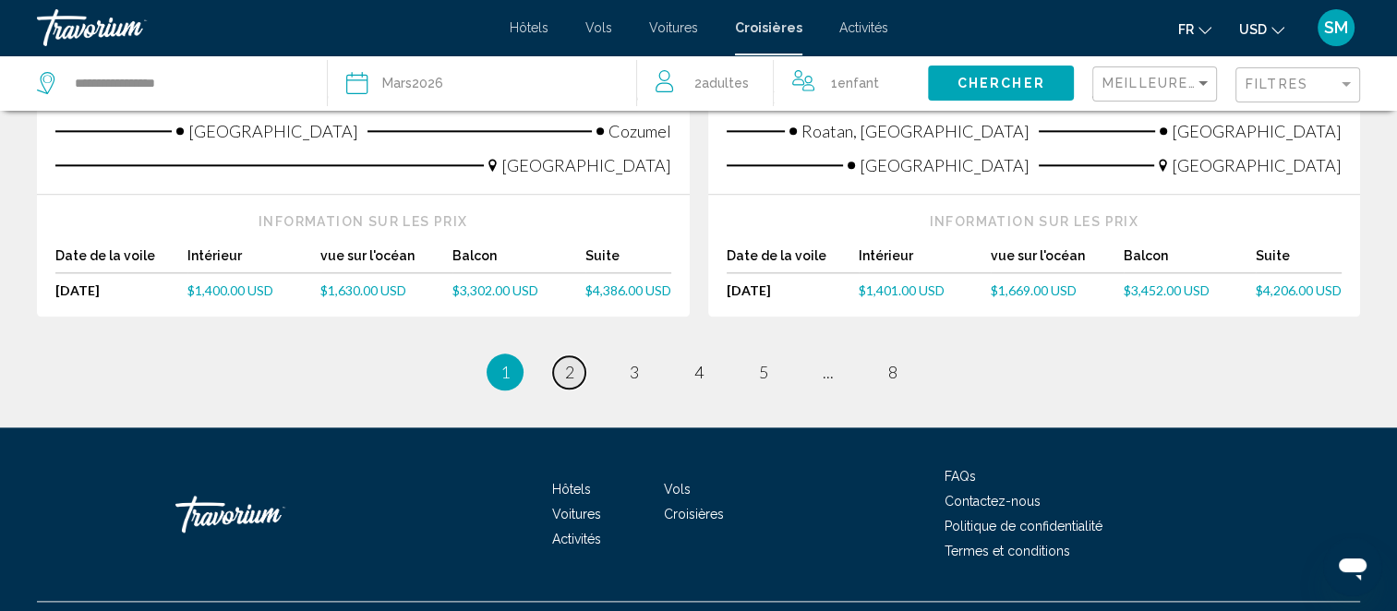
click at [573, 362] on span "2" at bounding box center [569, 372] width 9 height 20
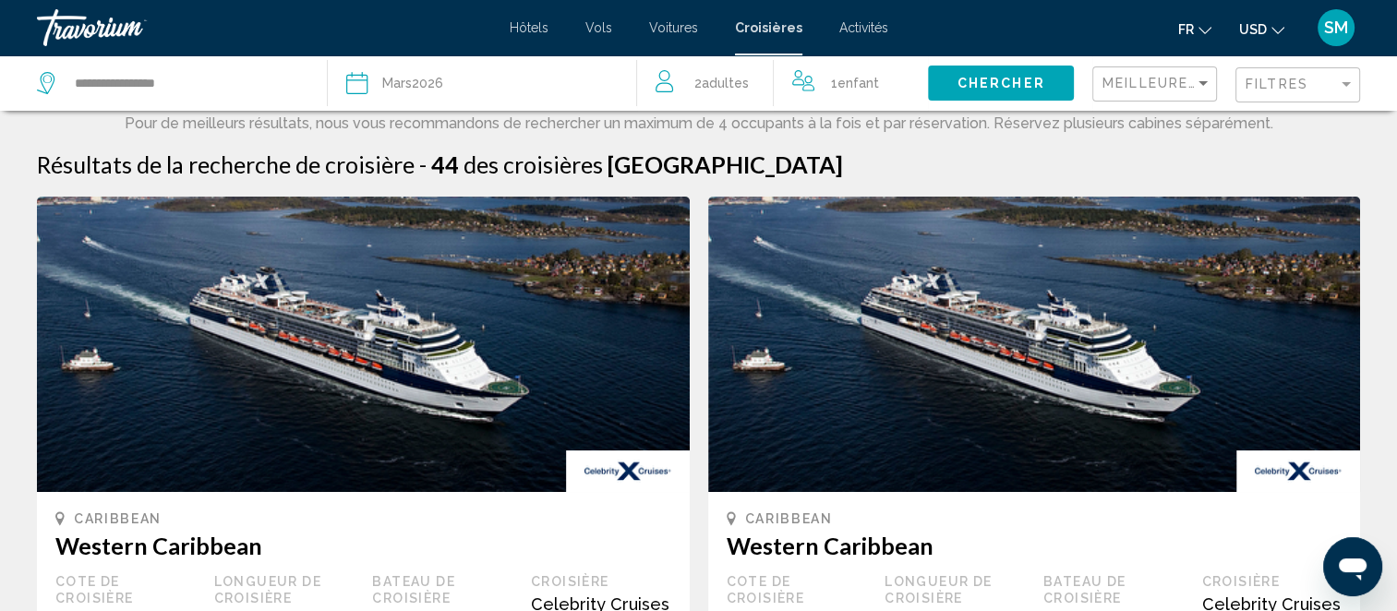
click at [152, 66] on div "**********" at bounding box center [172, 82] width 271 height 55
click at [160, 85] on input "**********" at bounding box center [186, 83] width 226 height 28
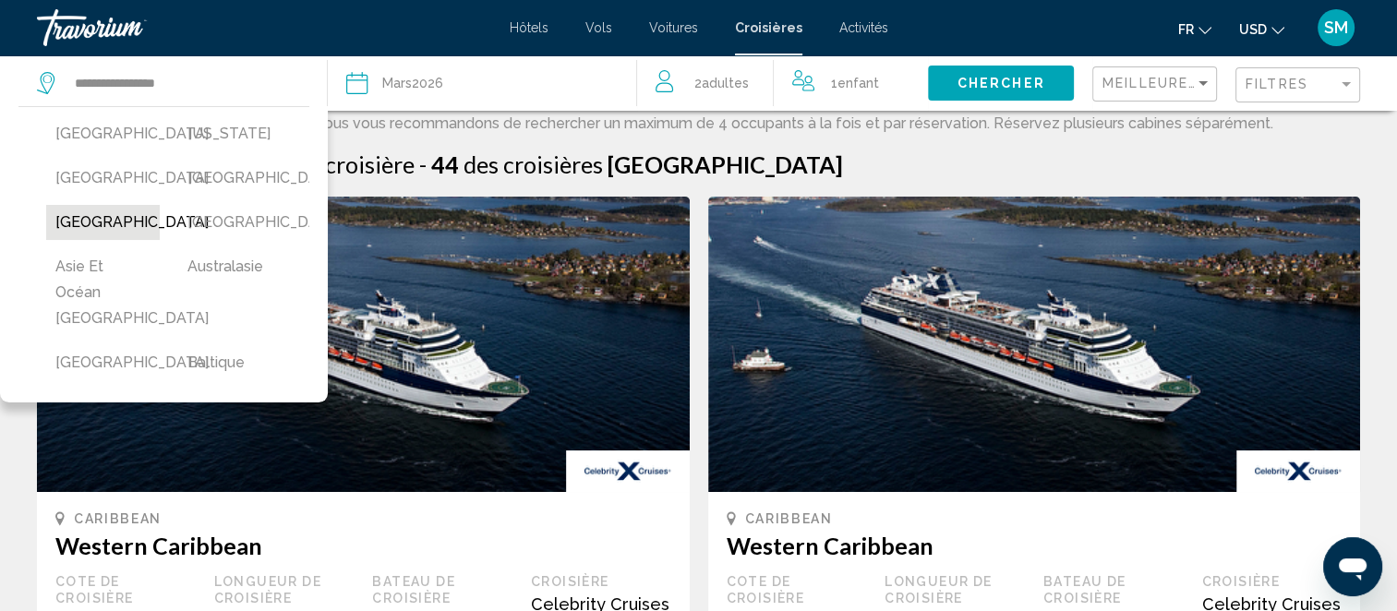
click at [70, 240] on button "[GEOGRAPHIC_DATA]" at bounding box center [103, 222] width 114 height 35
type input "**********"
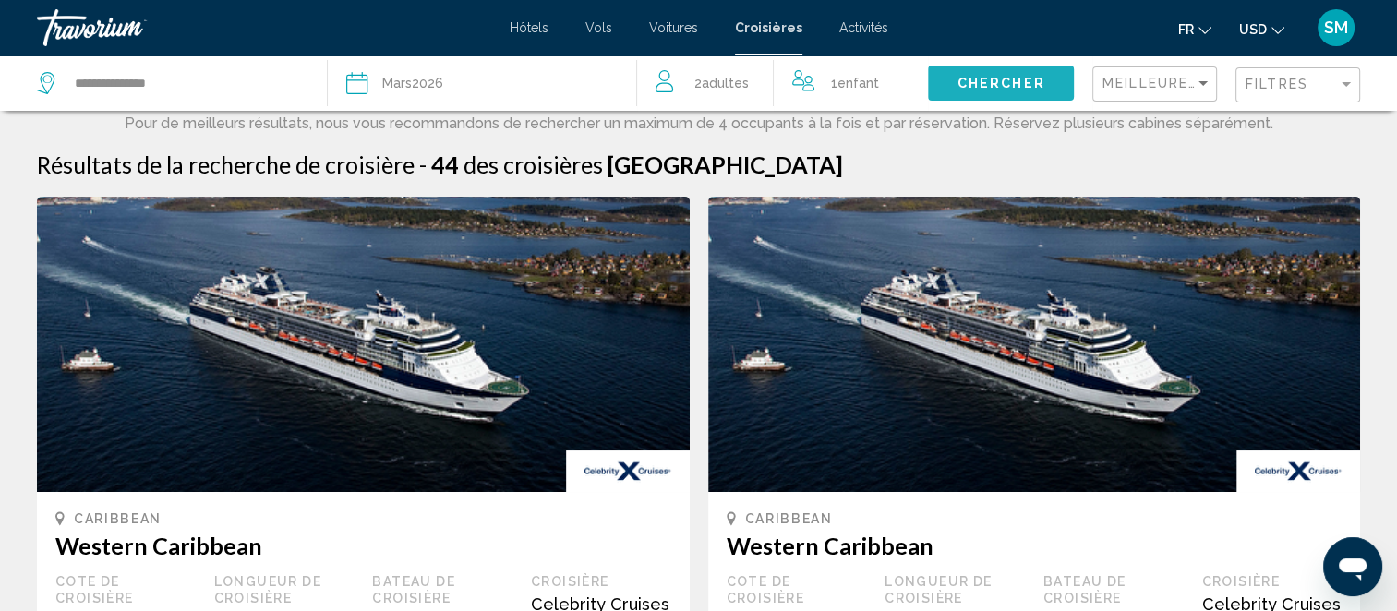
click at [1044, 90] on button "Chercher" at bounding box center [1001, 83] width 146 height 34
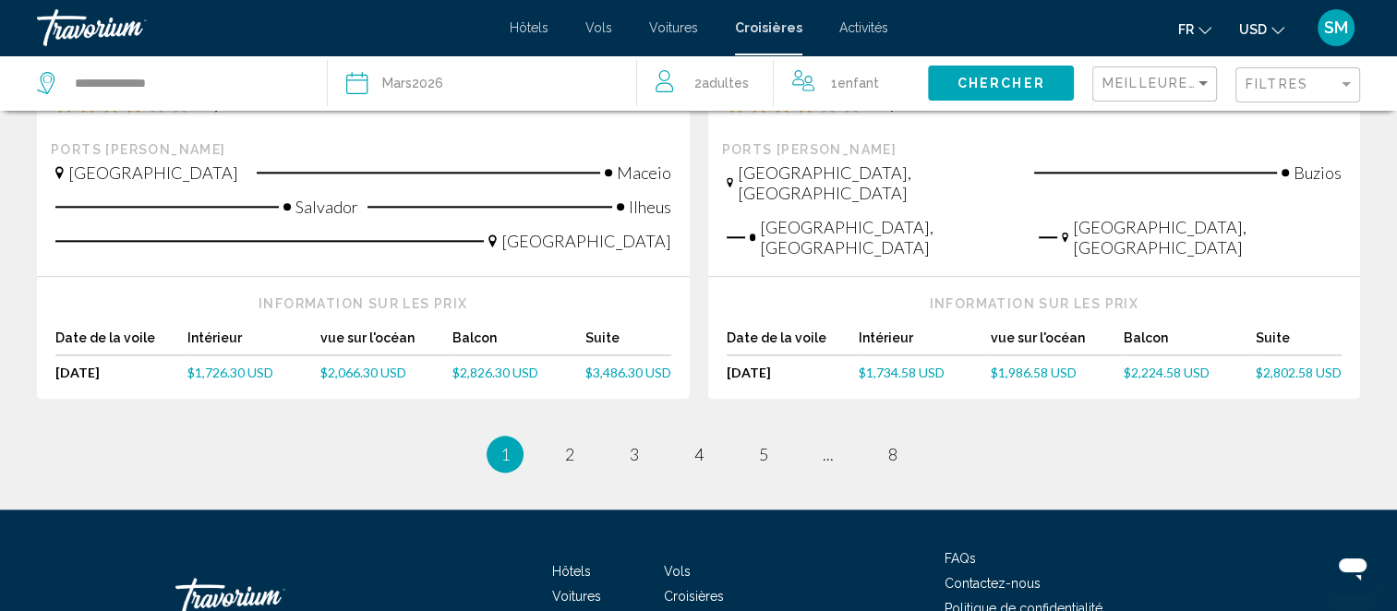
scroll to position [2176, 0]
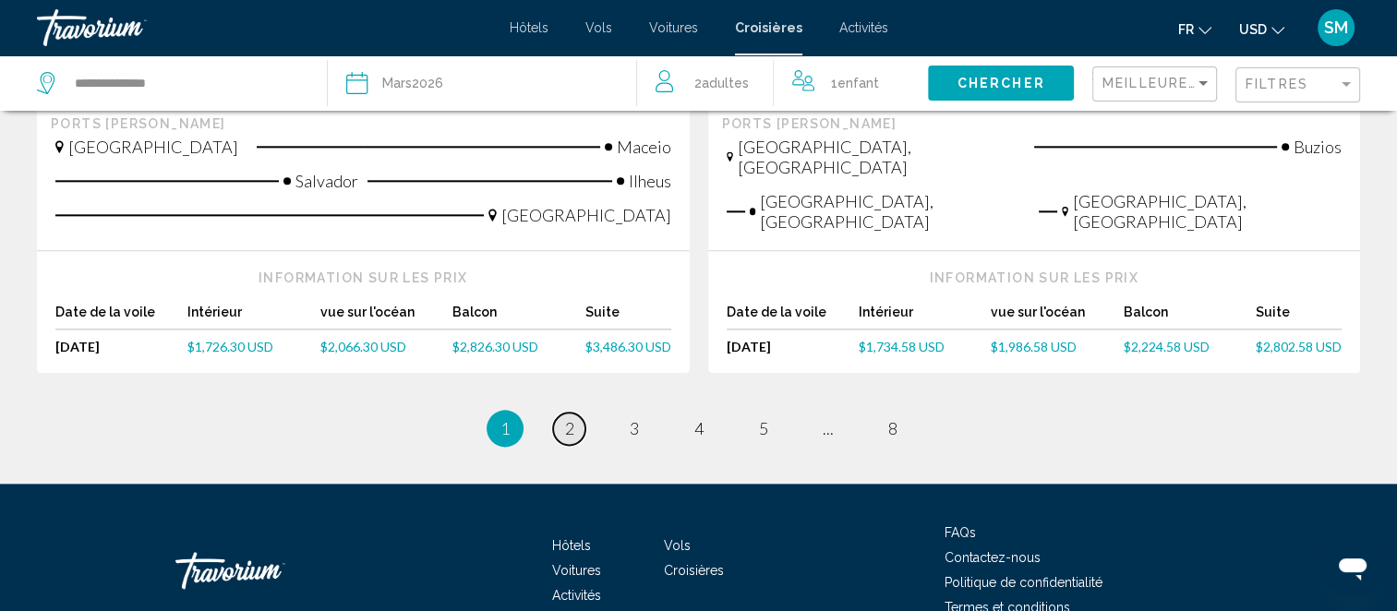
click at [565, 418] on span "2" at bounding box center [569, 428] width 9 height 20
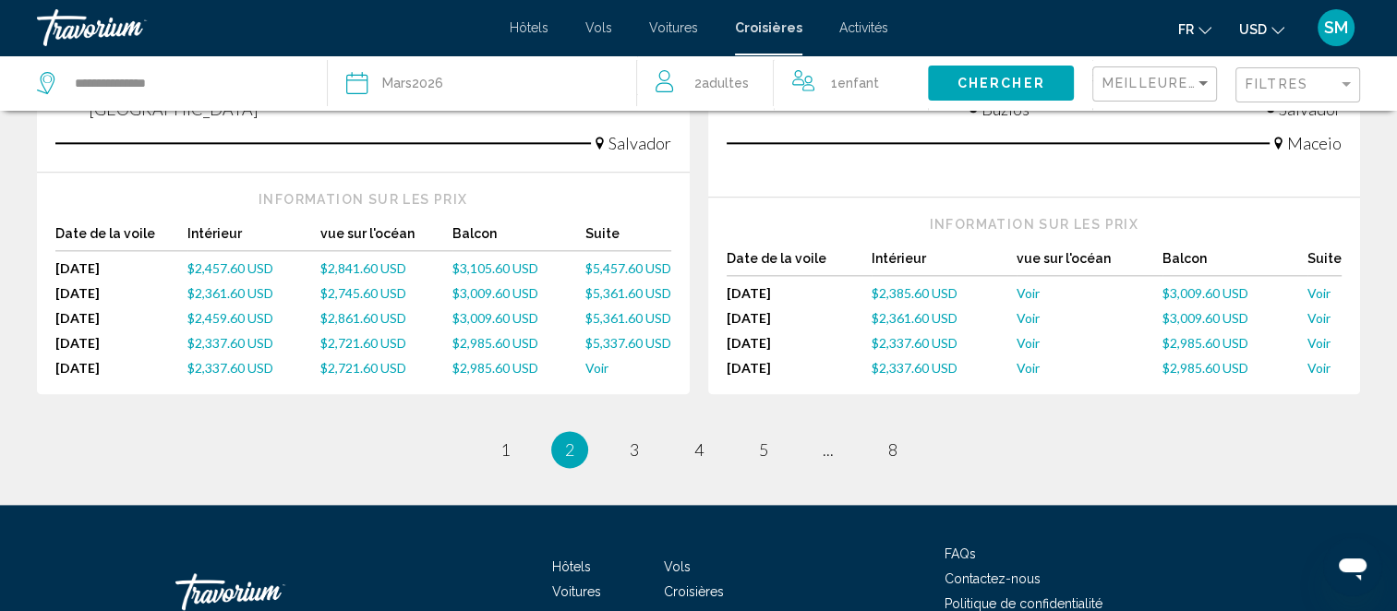
scroll to position [2308, 0]
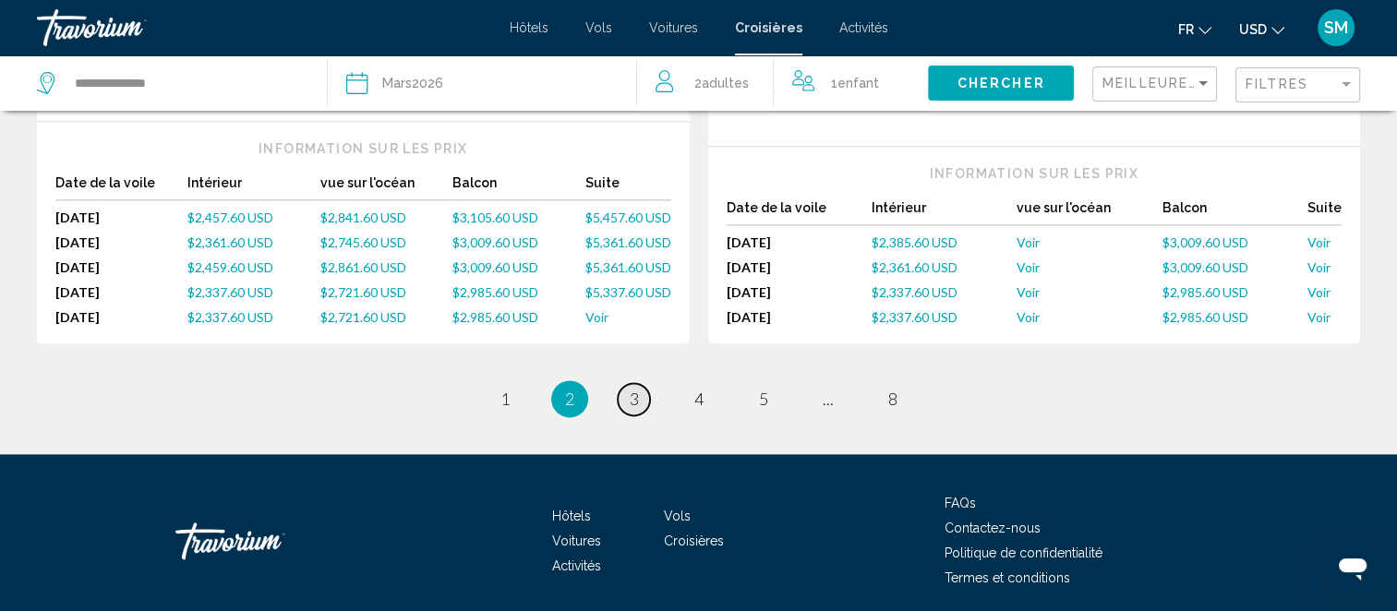
click at [632, 389] on span "3" at bounding box center [634, 399] width 9 height 20
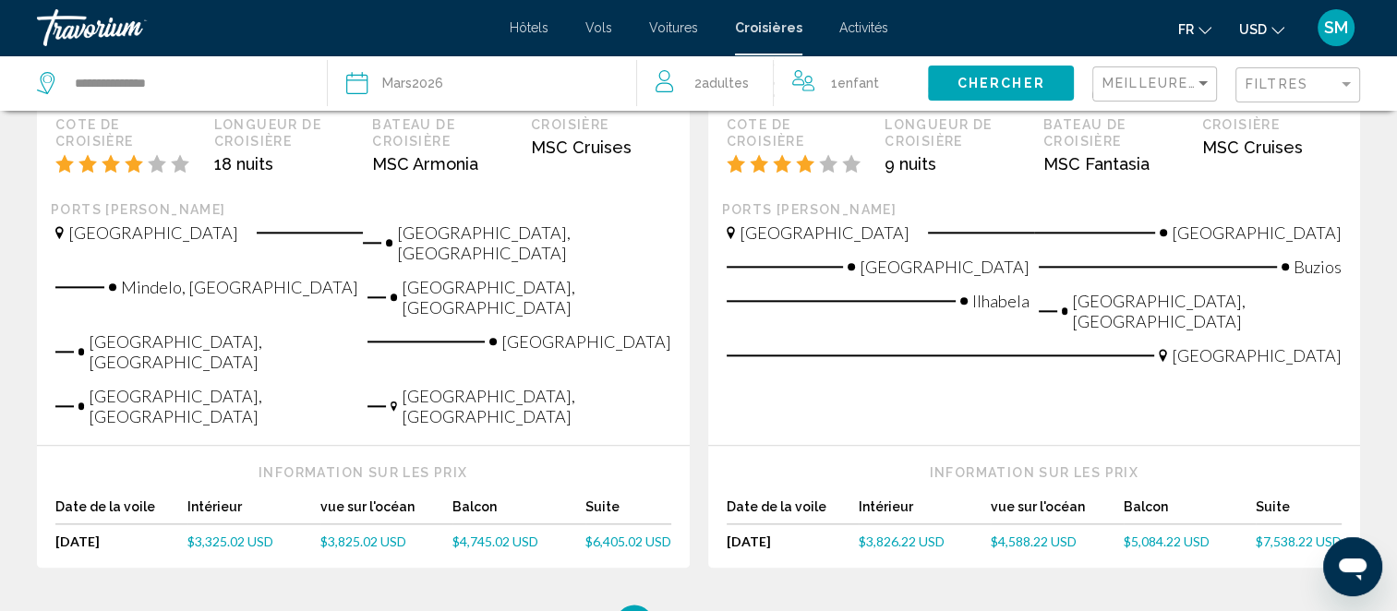
scroll to position [2236, 0]
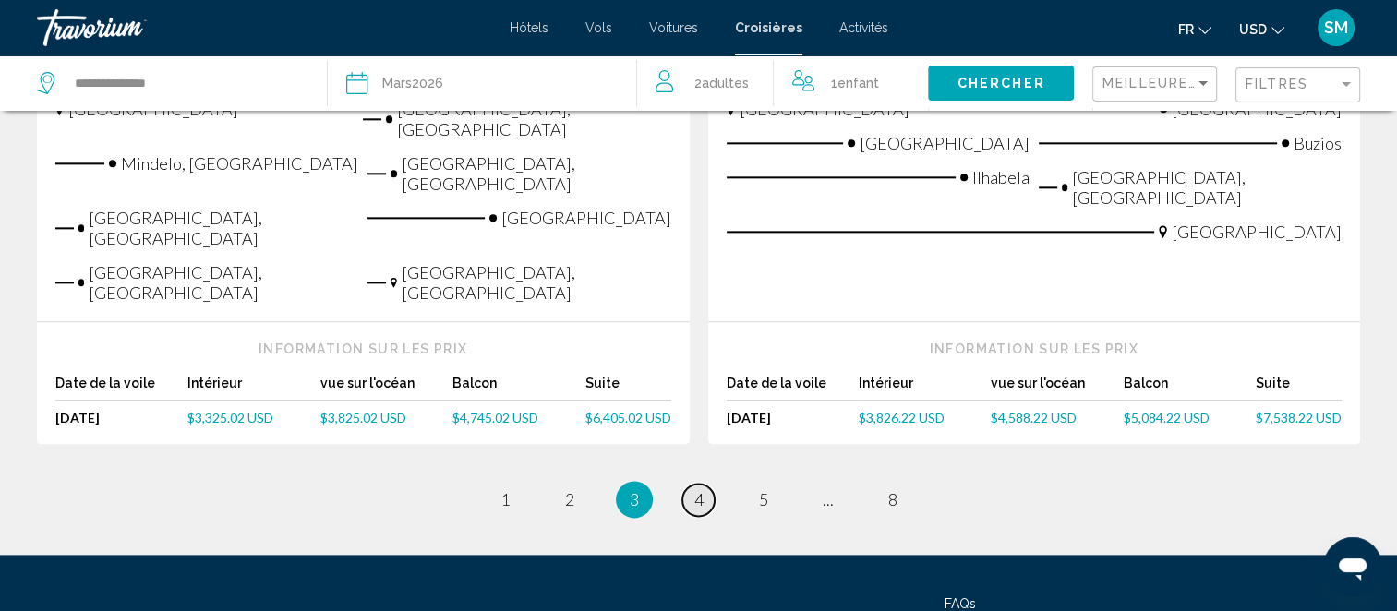
click at [691, 484] on link "page 4" at bounding box center [698, 500] width 32 height 32
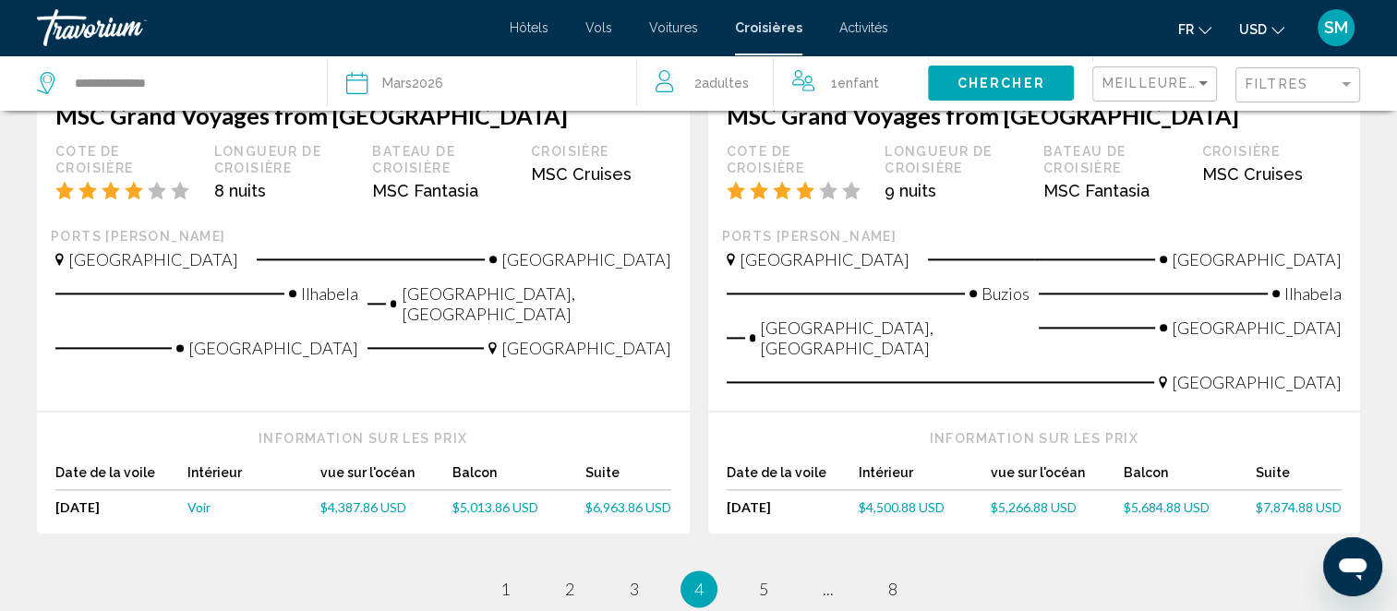
scroll to position [2338, 0]
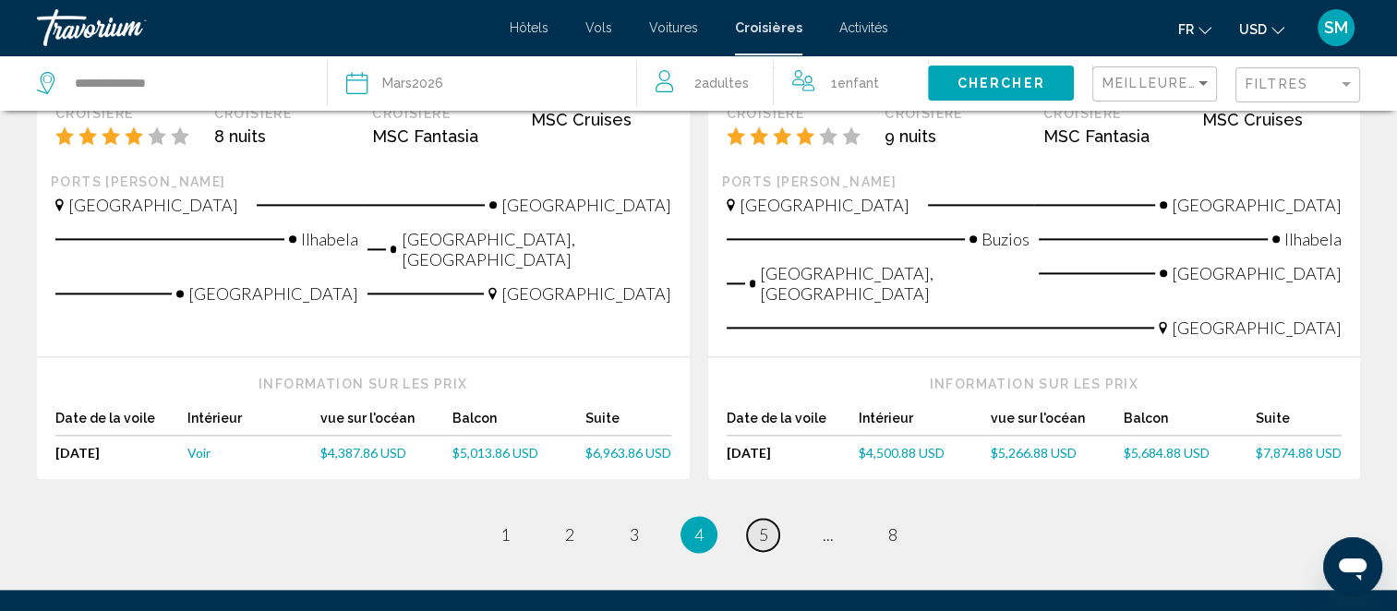
click at [757, 519] on link "page 5" at bounding box center [763, 535] width 32 height 32
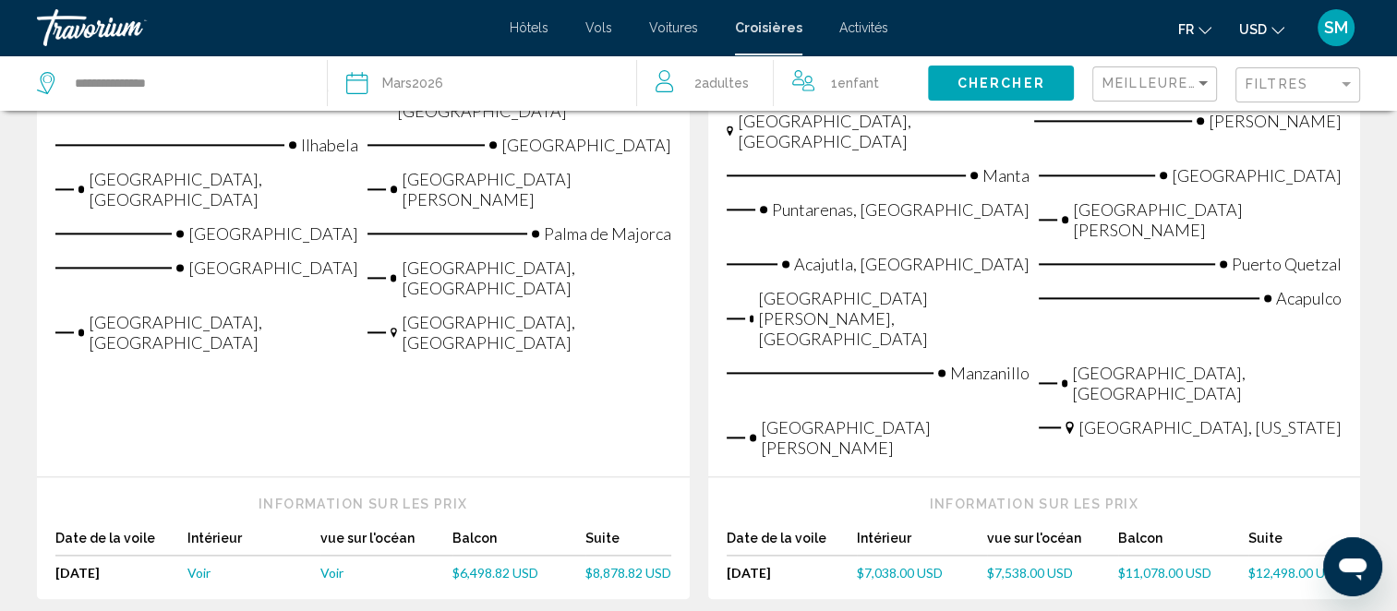
scroll to position [2407, 0]
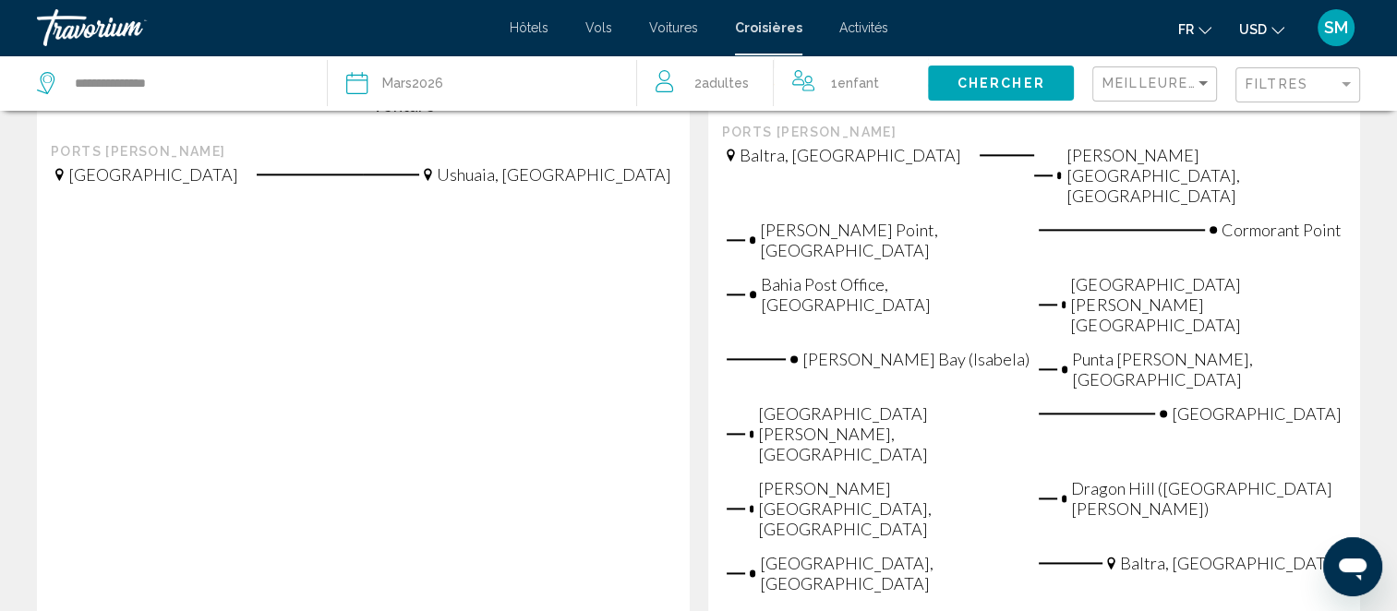
scroll to position [2417, 0]
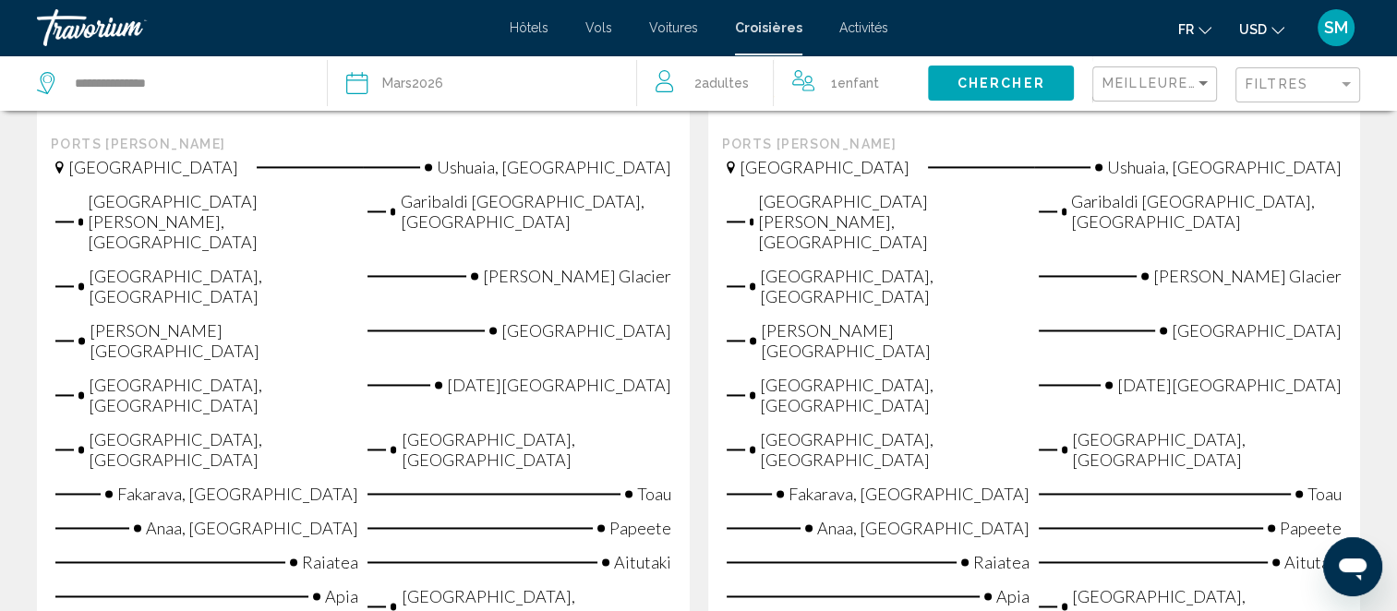
scroll to position [2716, 0]
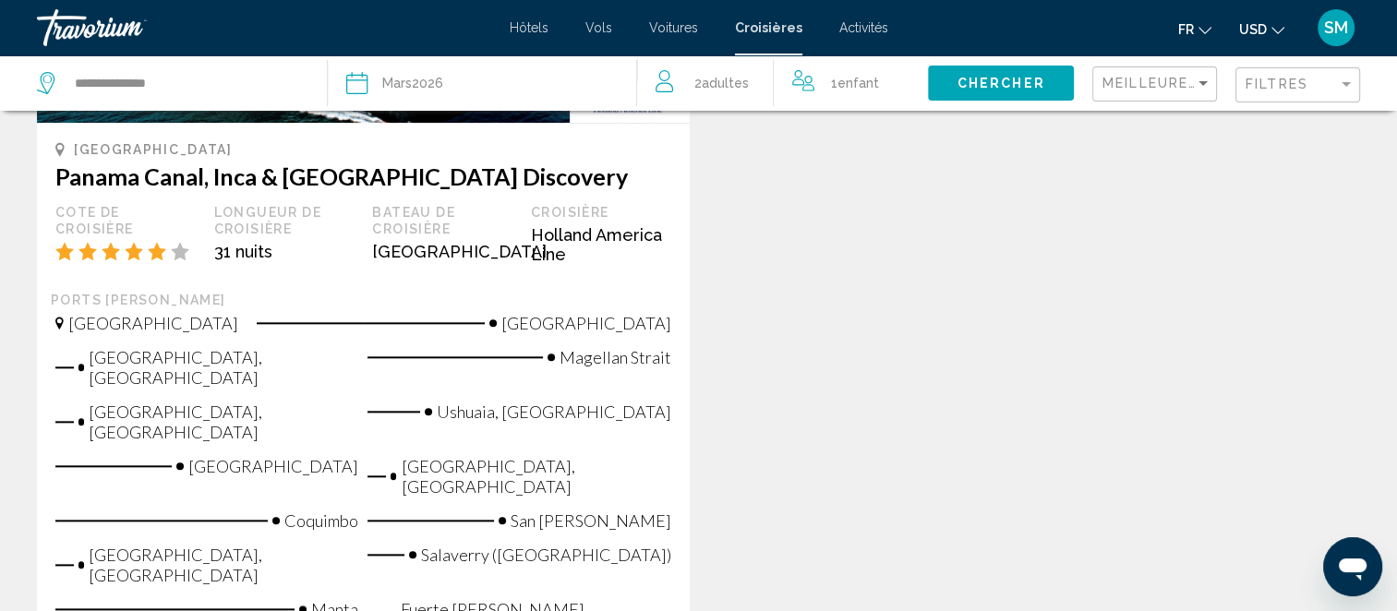
scroll to position [2138, 0]
